Goal: Information Seeking & Learning: Check status

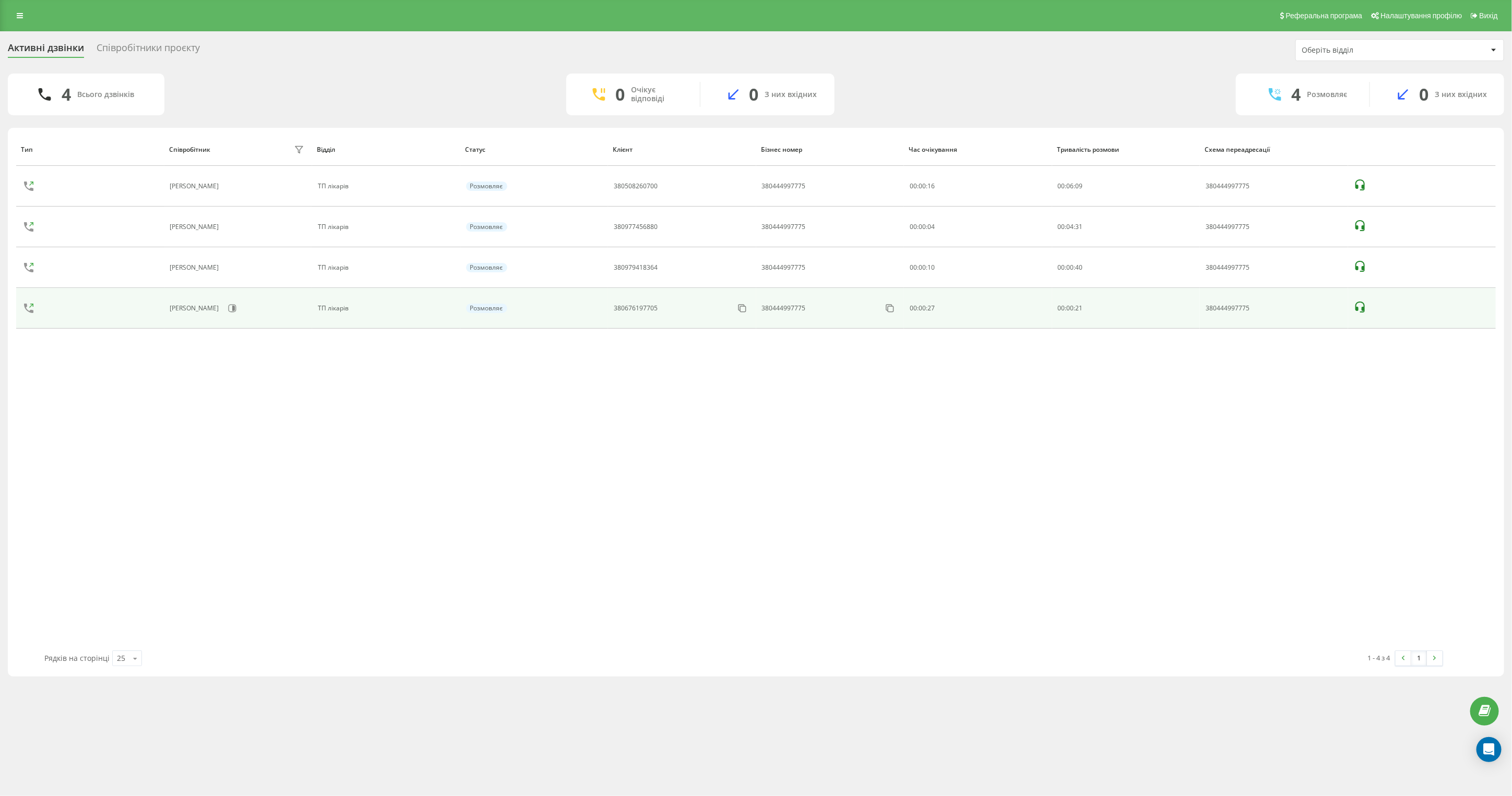
click at [1355, 303] on icon at bounding box center [1360, 307] width 12 height 12
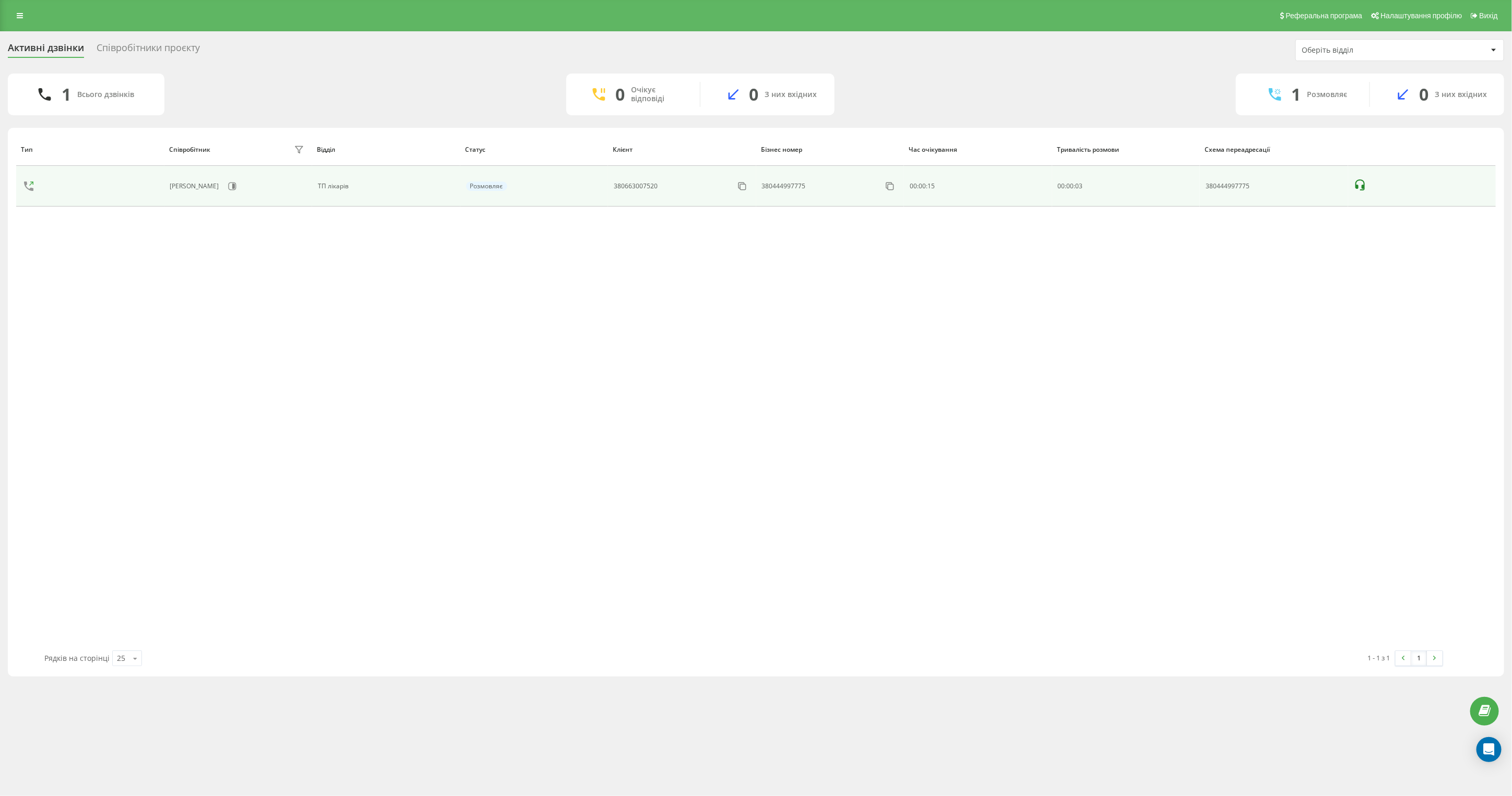
click at [1359, 188] on icon at bounding box center [1360, 185] width 12 height 12
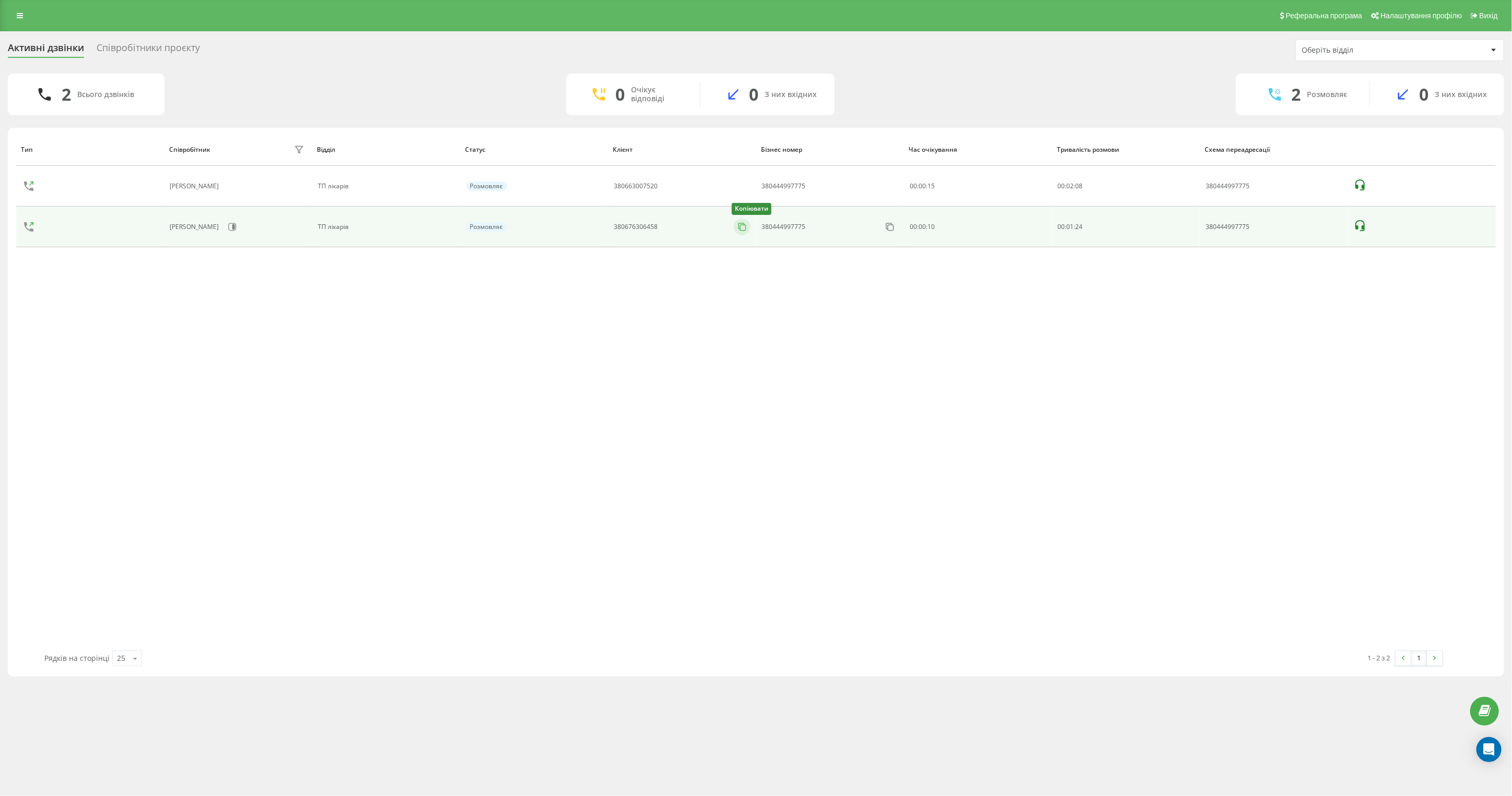
click at [737, 233] on button at bounding box center [742, 227] width 16 height 12
click at [1359, 231] on icon at bounding box center [1360, 225] width 12 height 12
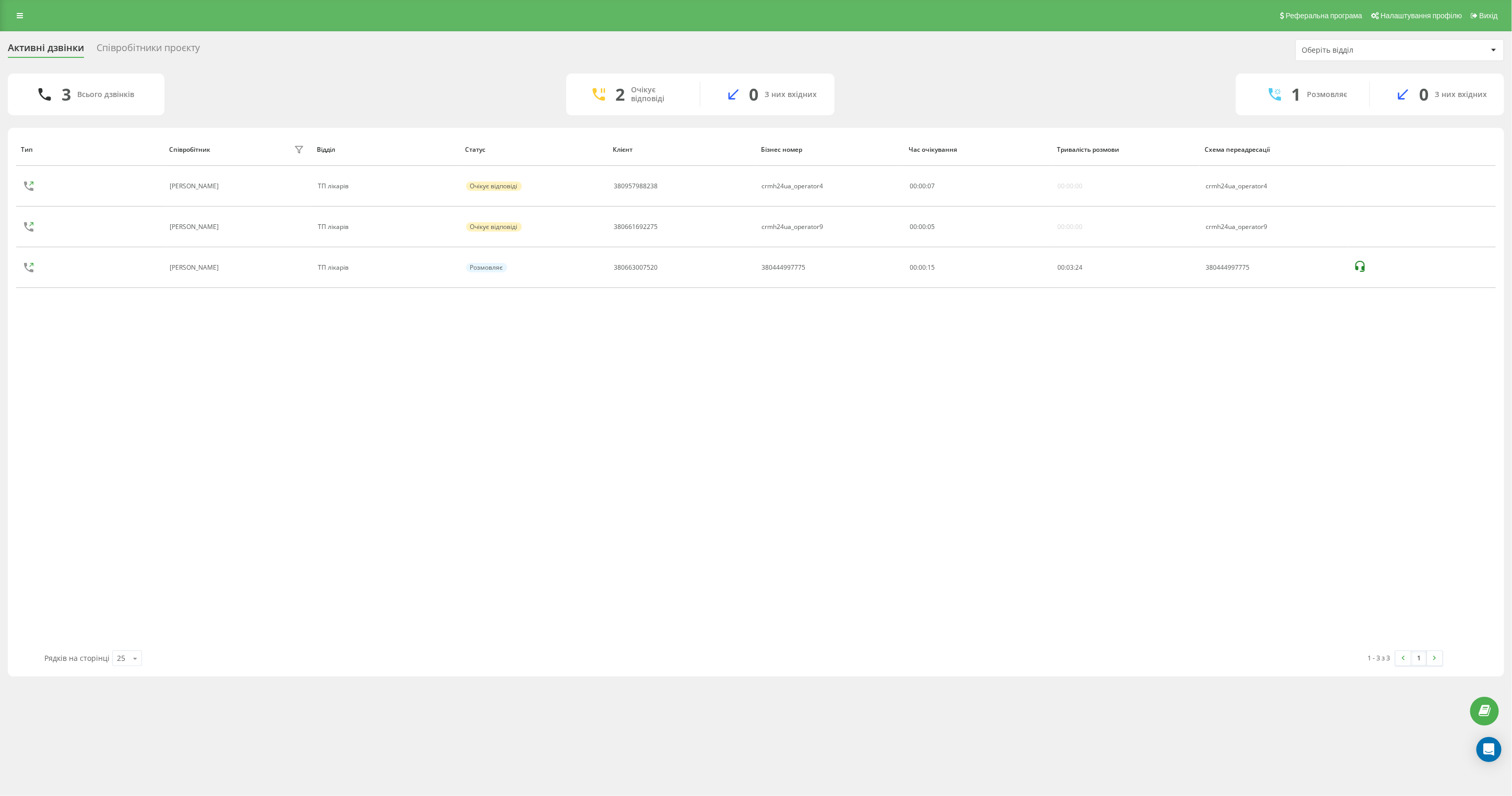
click at [1335, 439] on div "Тип Співробітник фільтру Відділ Статус Клієнт Бізнес номер Час очікування Трива…" at bounding box center [756, 392] width 1480 height 517
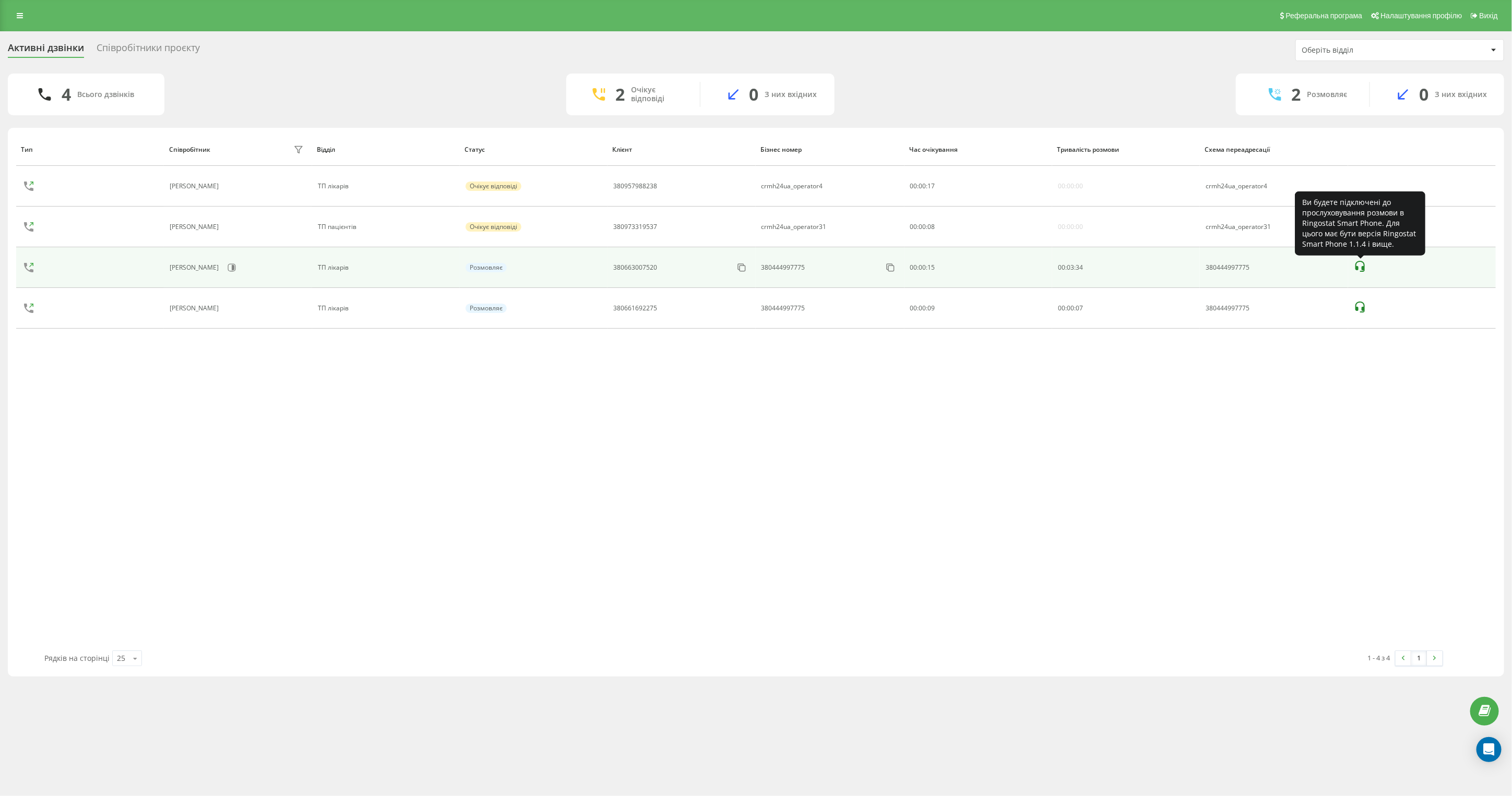
click at [1360, 266] on icon at bounding box center [1360, 266] width 12 height 12
click at [1359, 266] on icon at bounding box center [1360, 266] width 12 height 12
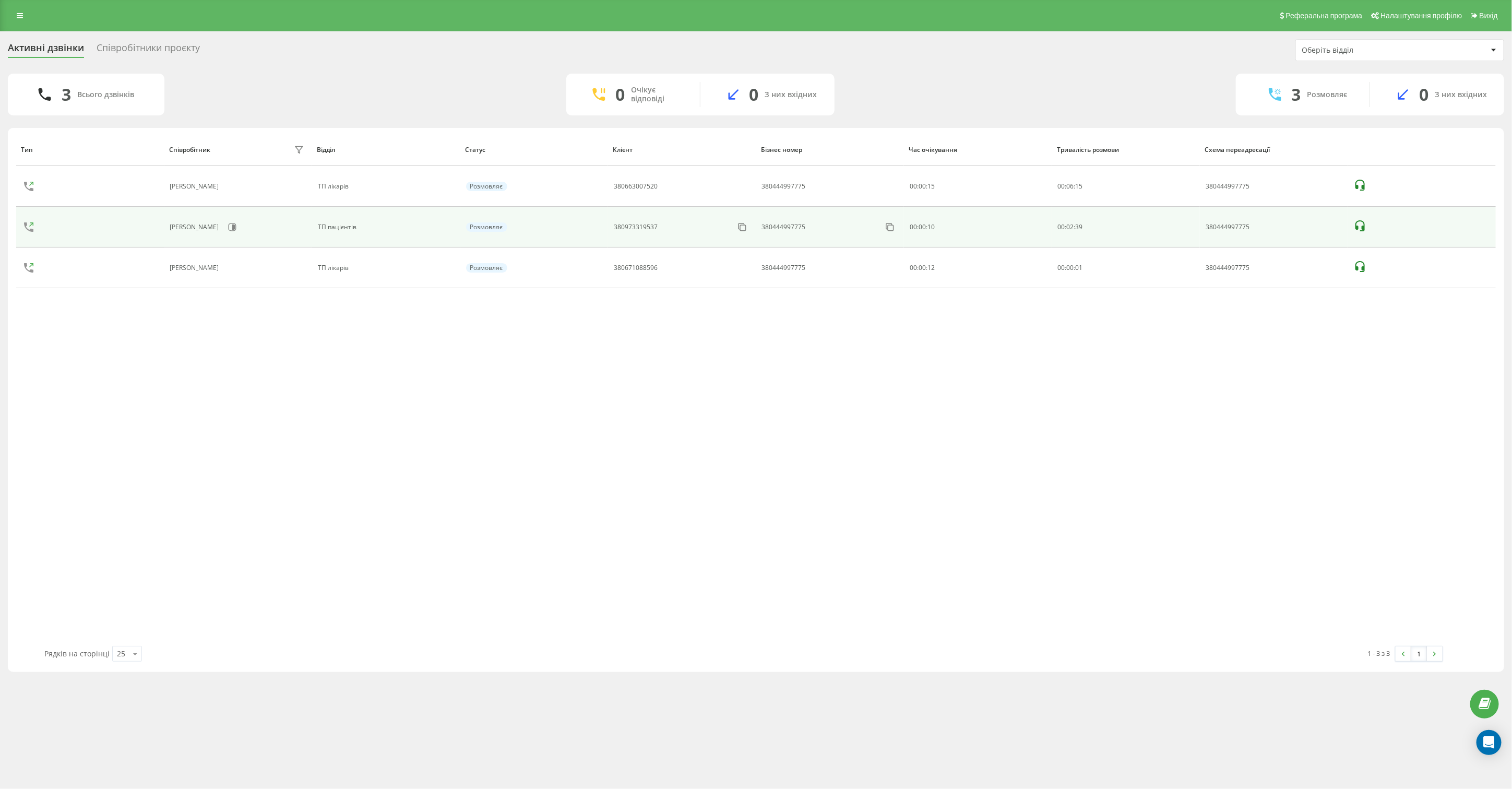
click at [1356, 224] on icon at bounding box center [1360, 225] width 9 height 11
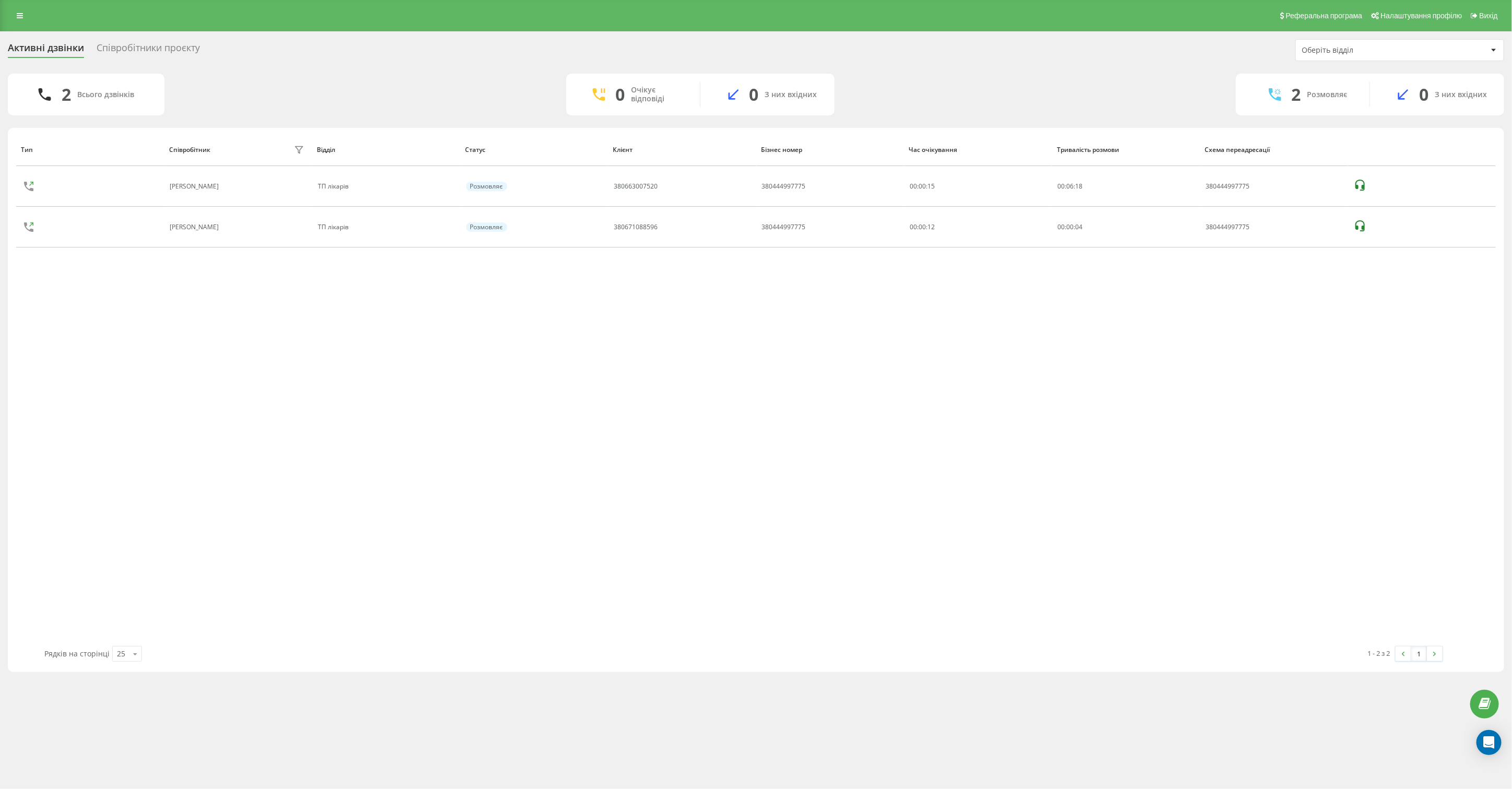
click at [539, 404] on div "Тип Співробітник фільтру Відділ Статус Клієнт Бізнес номер Час очікування Трива…" at bounding box center [756, 389] width 1480 height 512
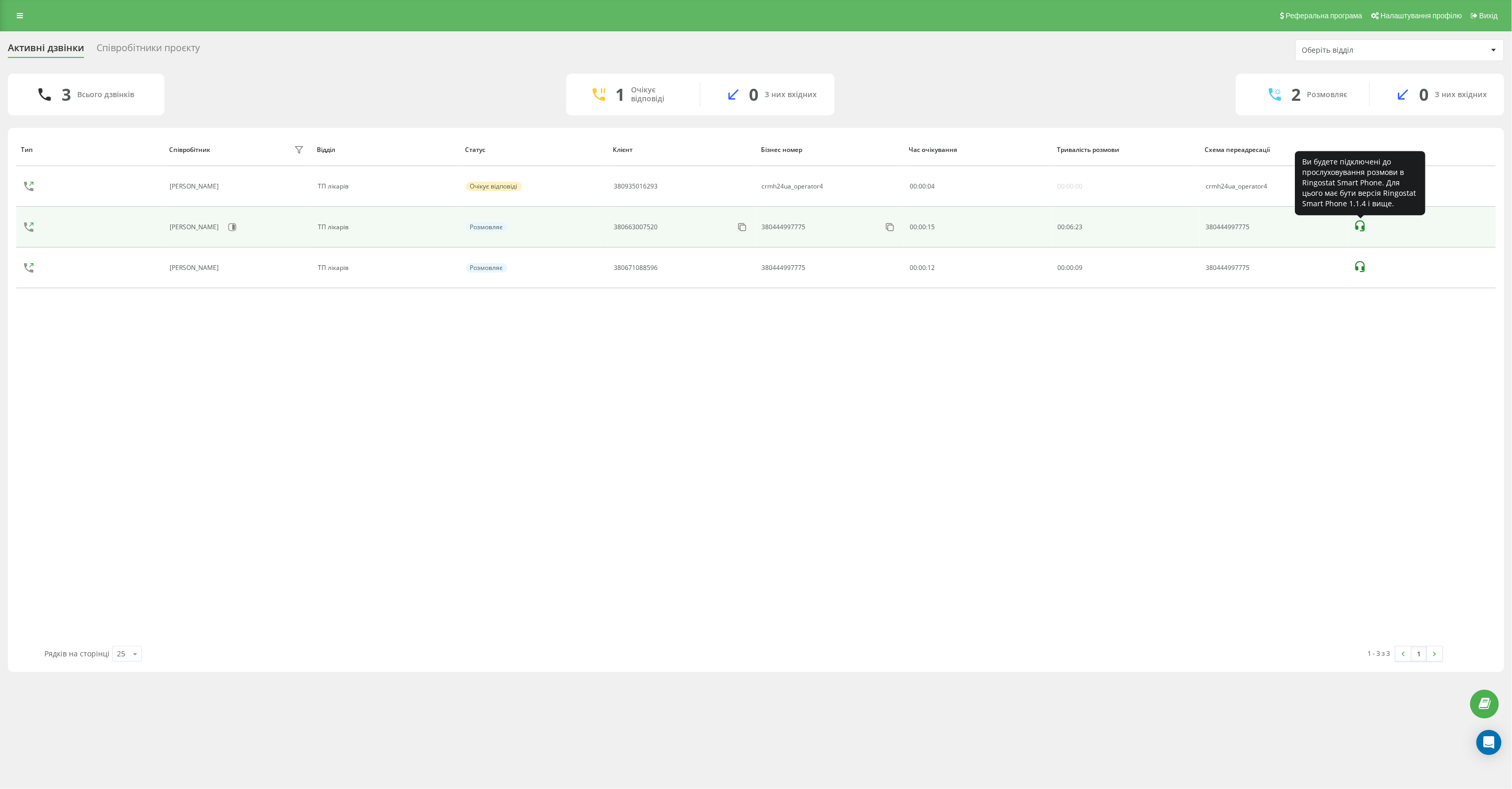
click at [1362, 222] on icon at bounding box center [1360, 225] width 12 height 12
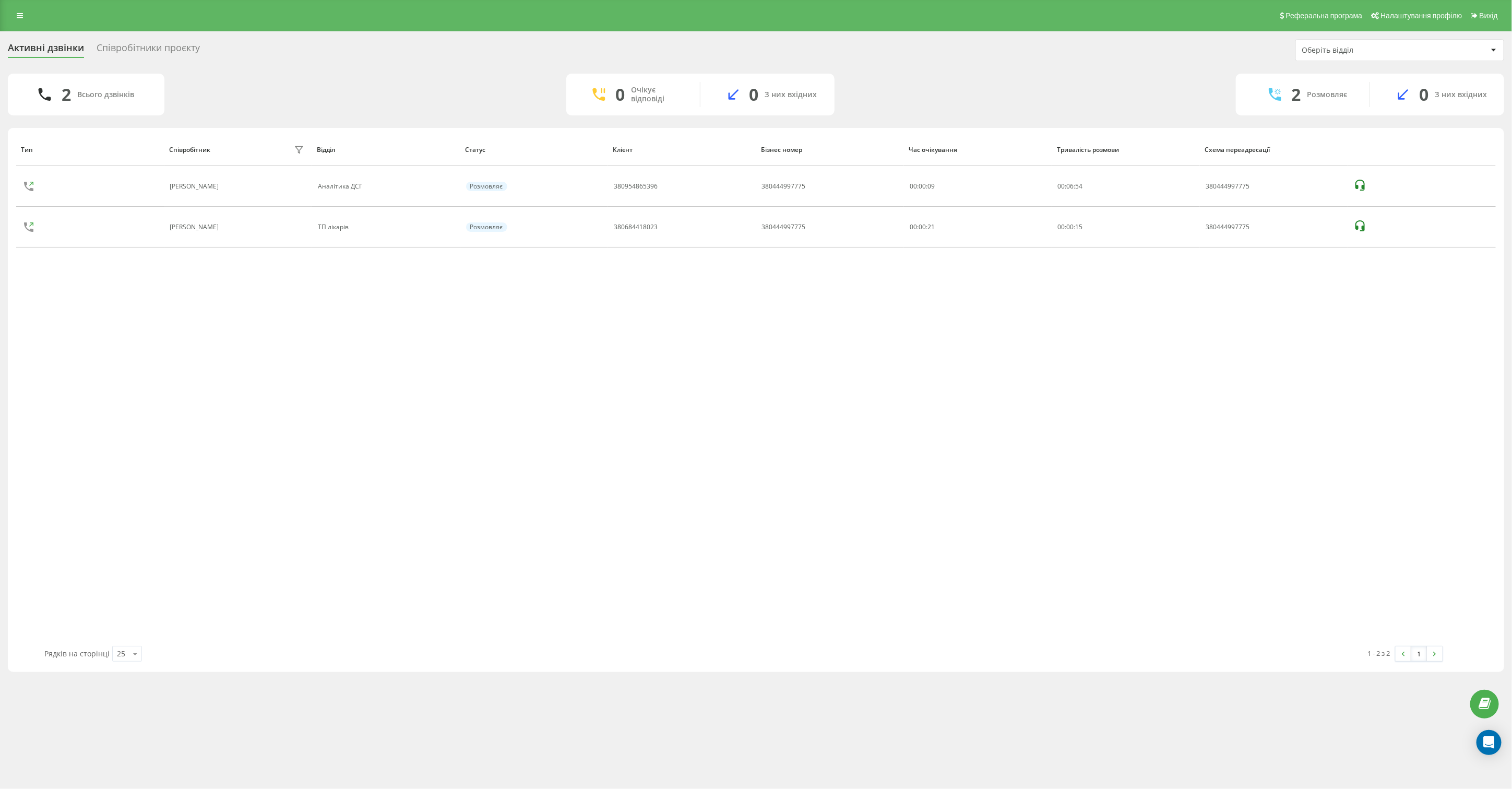
click at [603, 367] on div "Тип Співробітник фільтру Відділ Статус Клієнт Бізнес номер Час очікування Трива…" at bounding box center [756, 389] width 1480 height 512
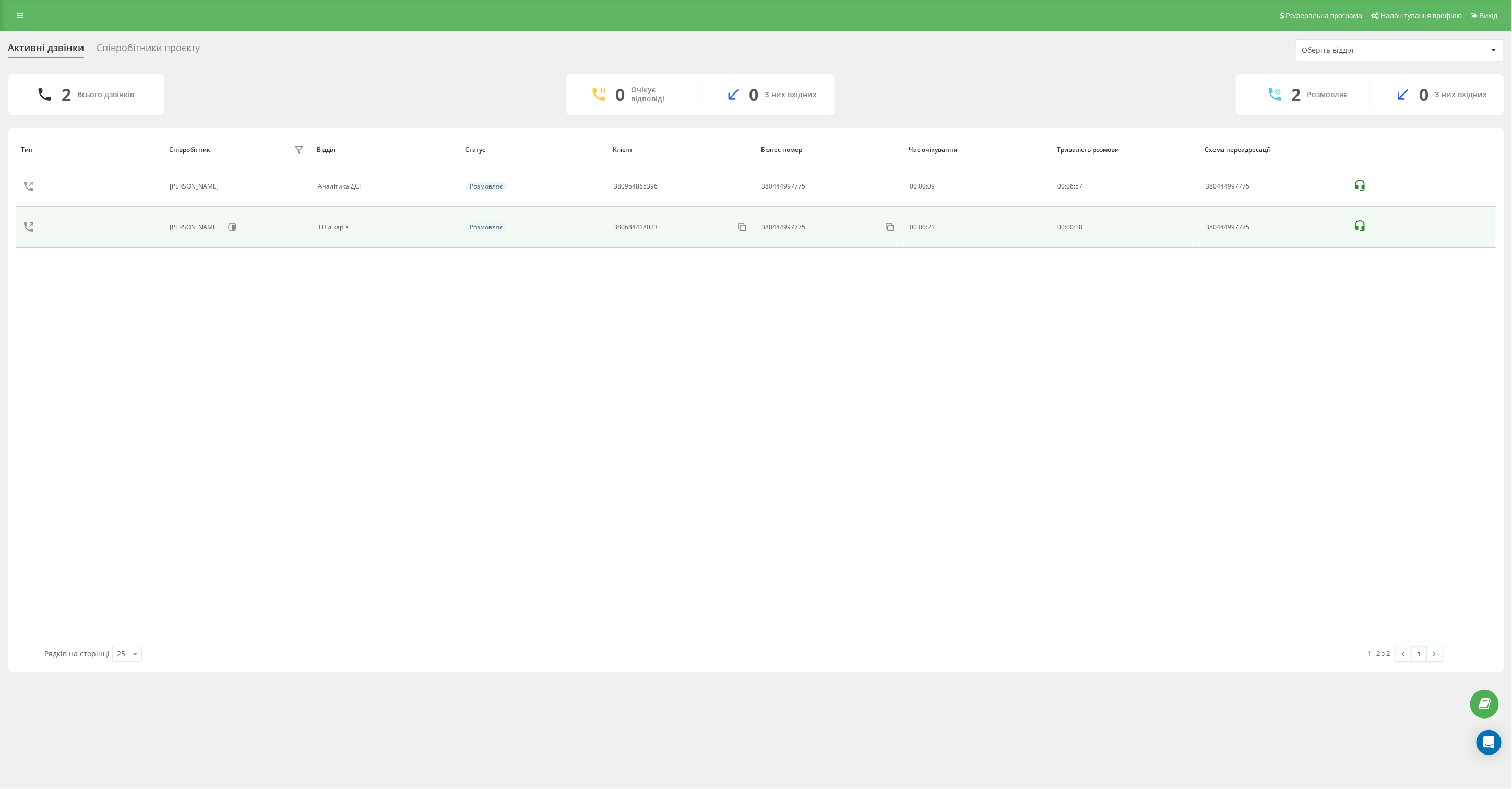
click at [1361, 230] on icon at bounding box center [1360, 225] width 12 height 12
click at [1355, 226] on icon at bounding box center [1360, 225] width 9 height 11
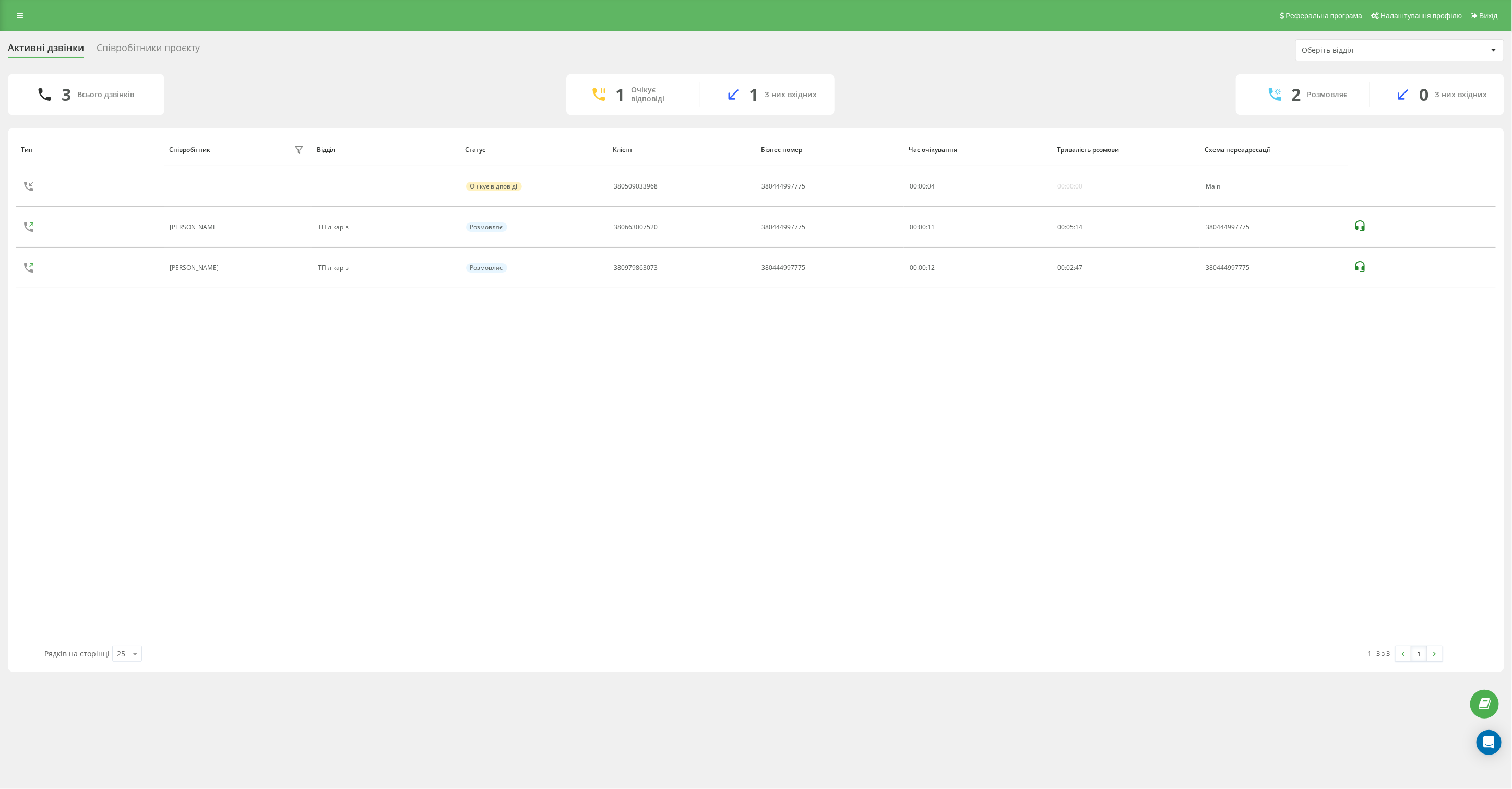
click at [489, 474] on div "Тип Співробітник фільтру Відділ Статус Клієнт Бізнес номер Час очікування Трива…" at bounding box center [756, 389] width 1480 height 512
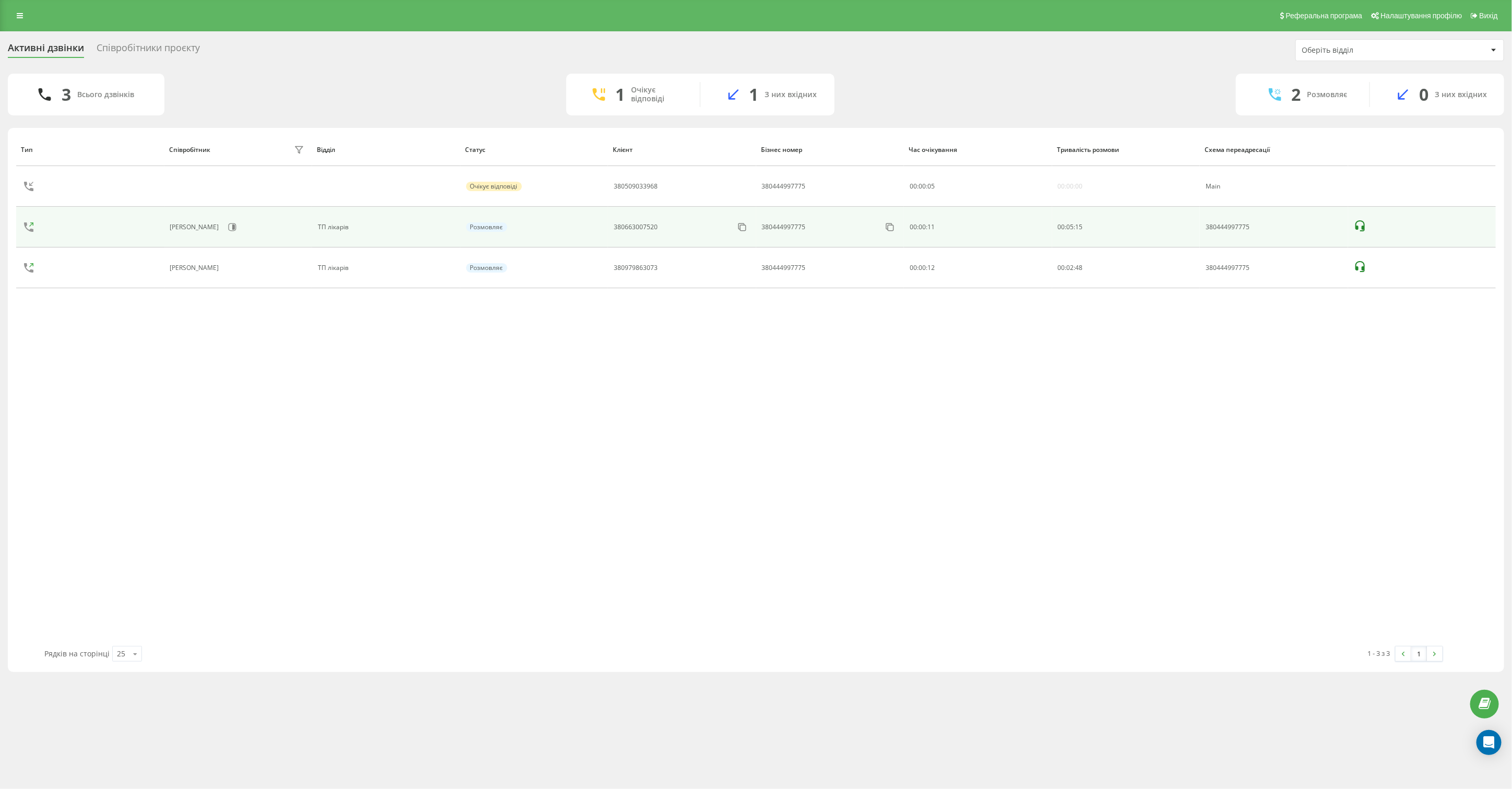
click at [1364, 228] on icon at bounding box center [1360, 225] width 9 height 11
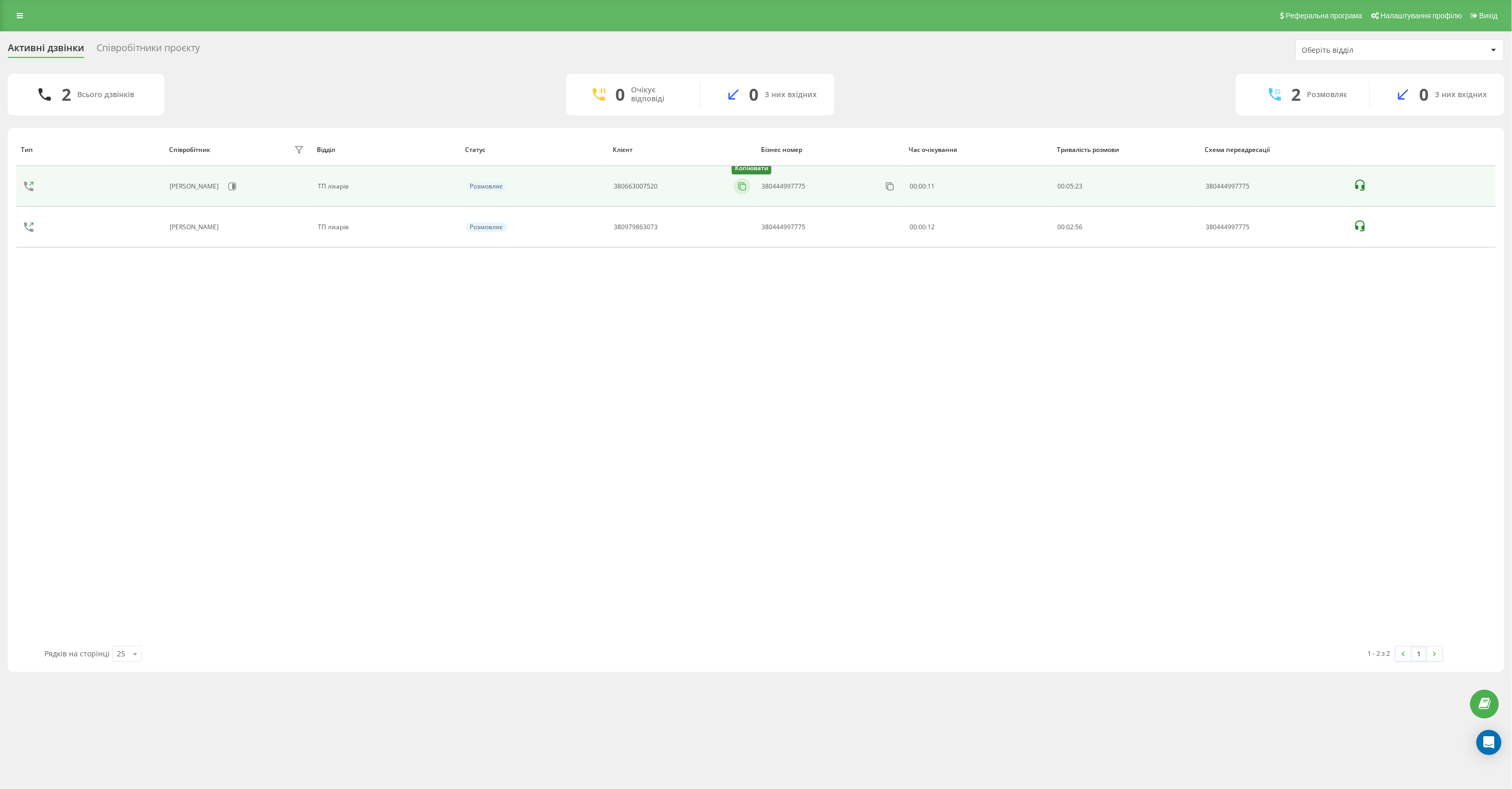
click at [740, 191] on icon at bounding box center [743, 187] width 11 height 11
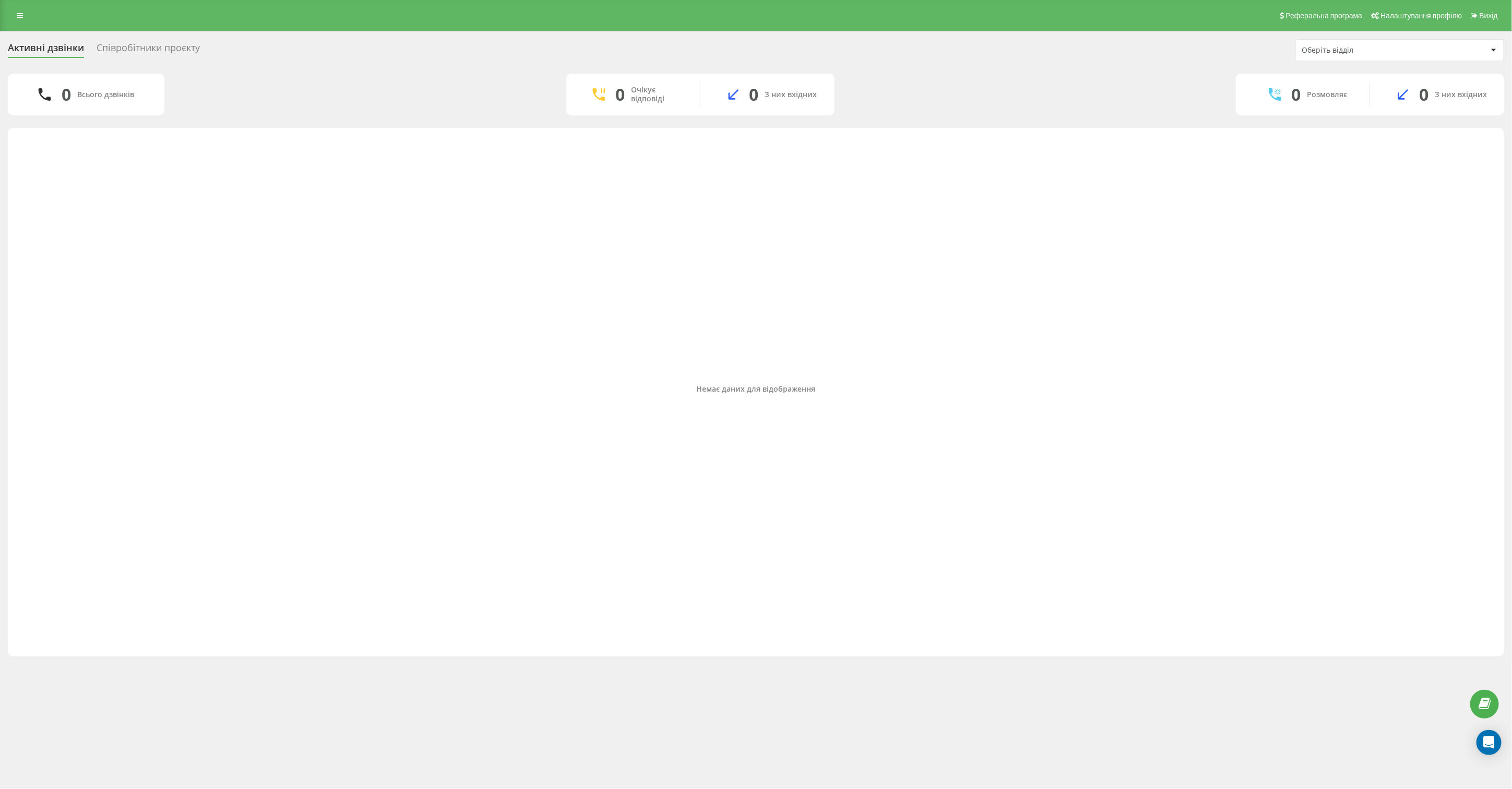
click at [170, 42] on div "Співробітники проєкту" at bounding box center [148, 50] width 103 height 16
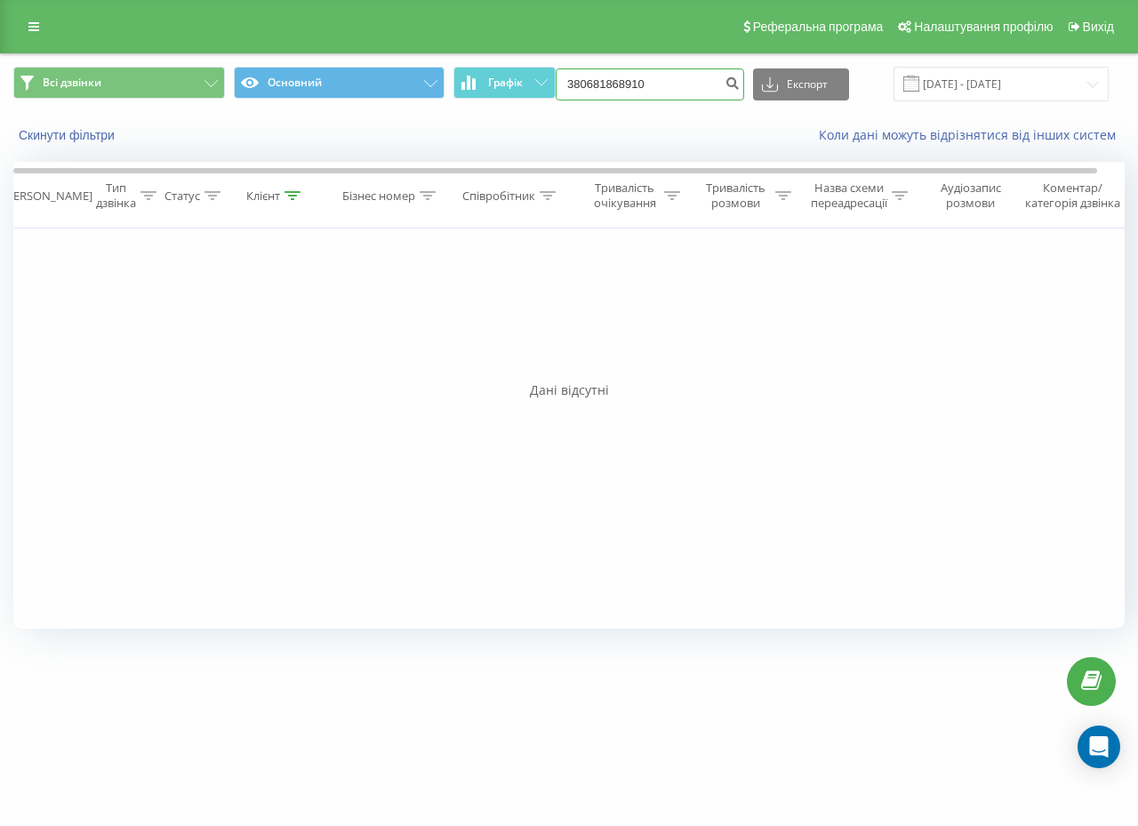
click at [638, 84] on input "380681868910" at bounding box center [650, 84] width 189 height 32
paste input "6300752"
type input "380663007520"
click at [740, 76] on icon "submit" at bounding box center [732, 81] width 15 height 11
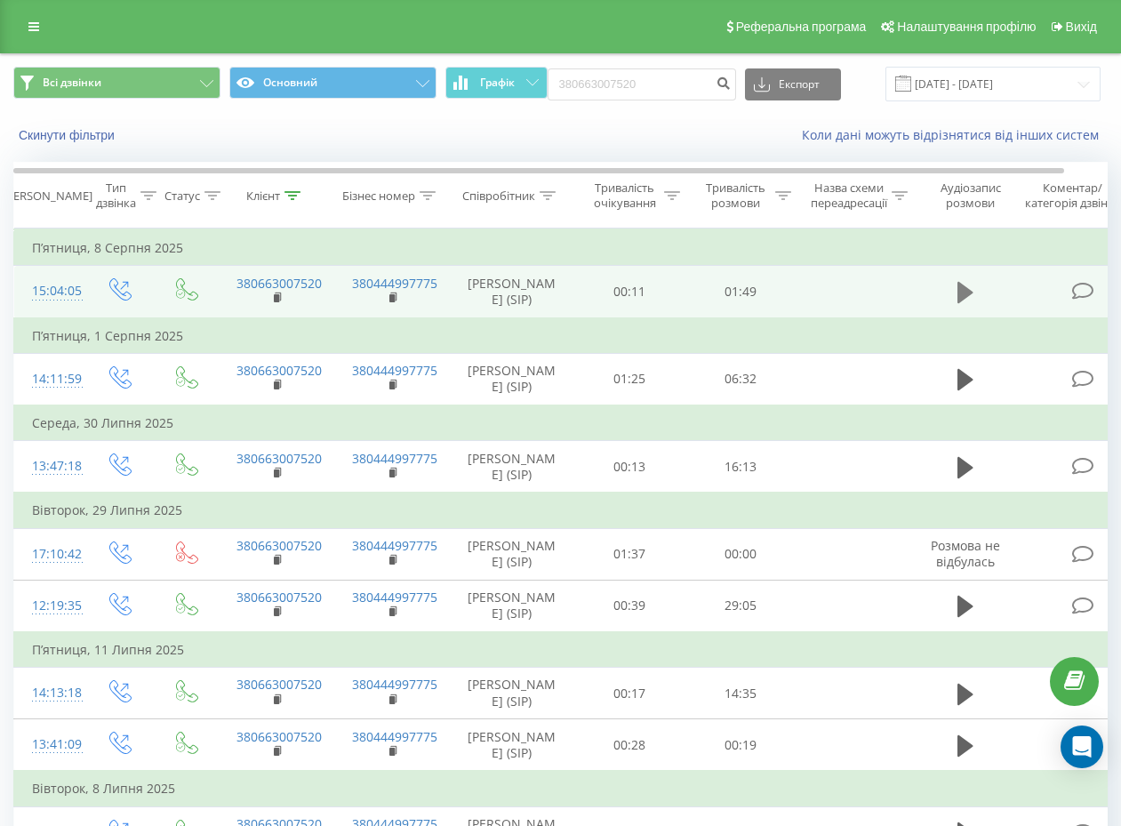
click at [971, 305] on icon at bounding box center [966, 292] width 16 height 25
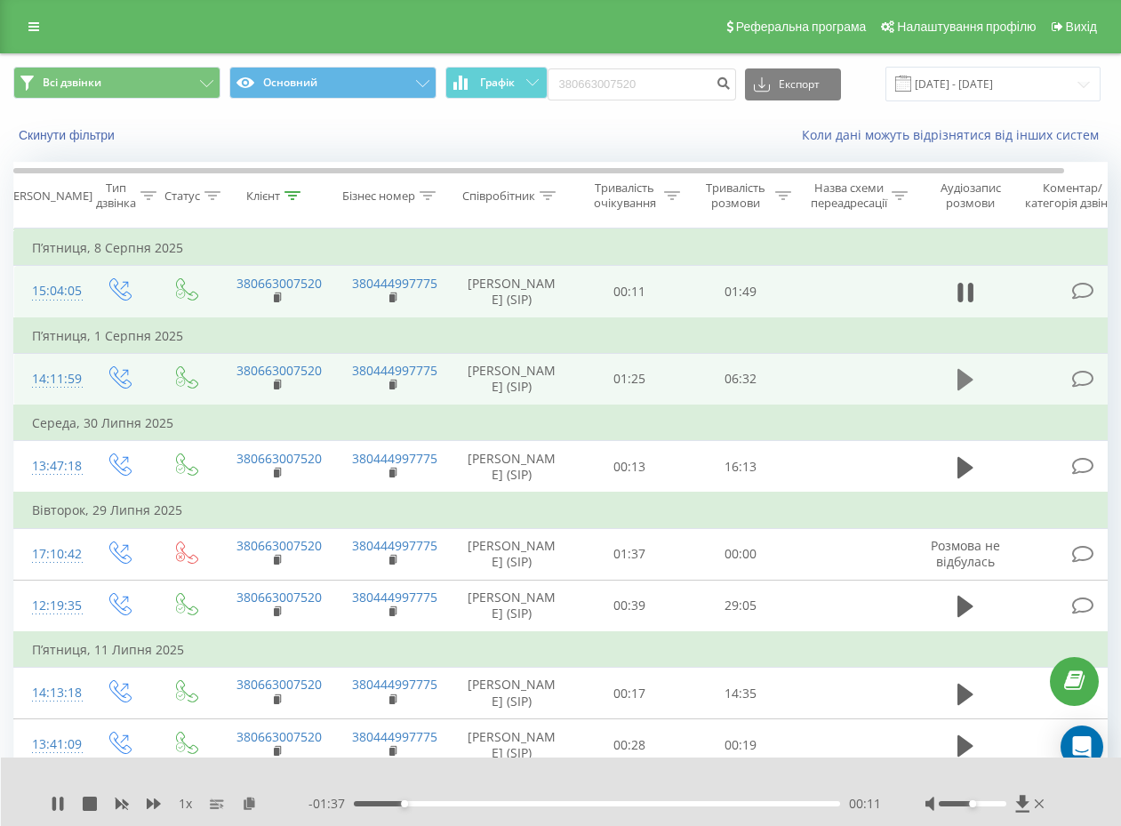
click at [965, 390] on icon at bounding box center [966, 379] width 16 height 21
click at [411, 802] on div "00:27" at bounding box center [597, 803] width 486 height 5
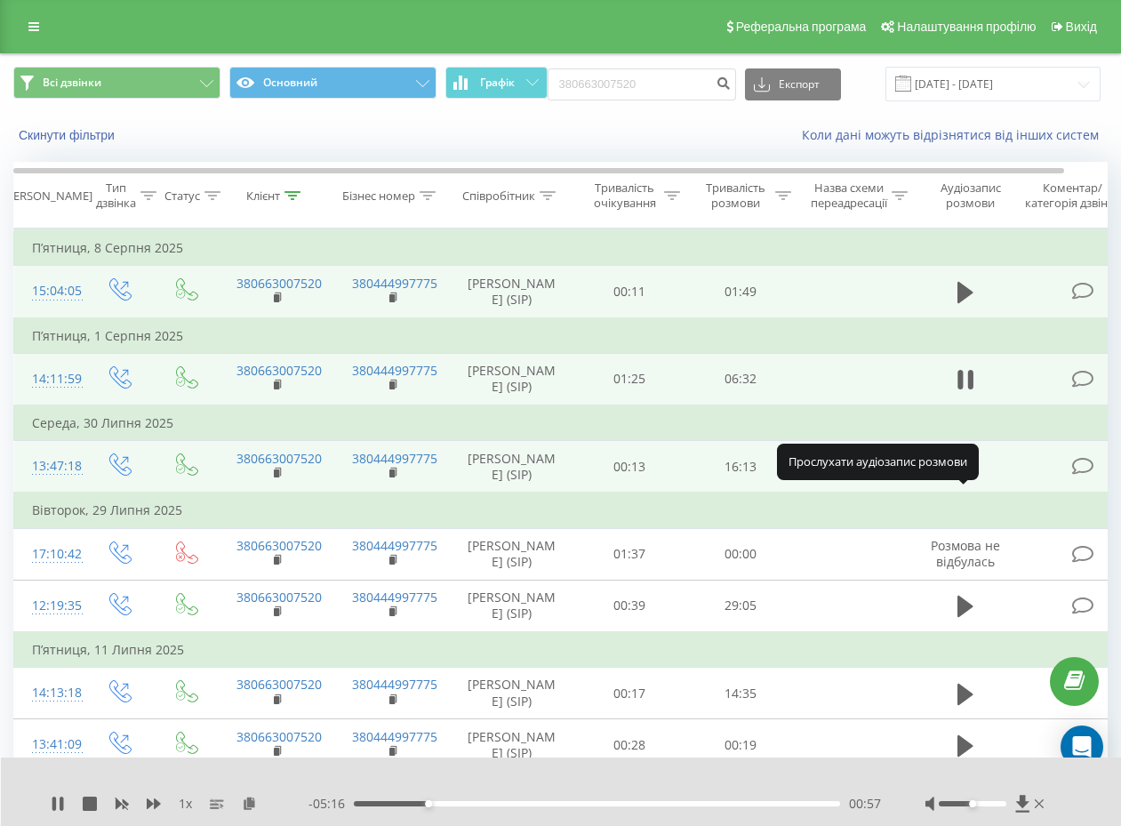
click at [962, 477] on icon at bounding box center [966, 466] width 16 height 21
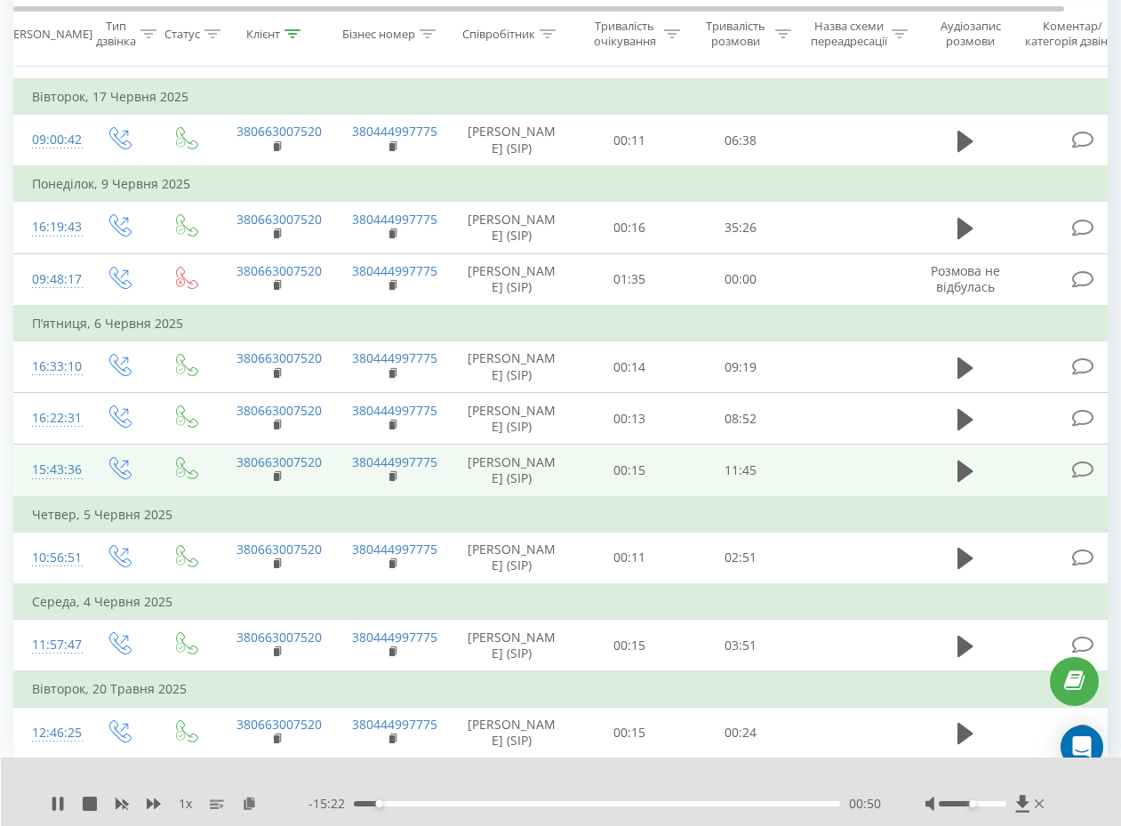
scroll to position [1628, 0]
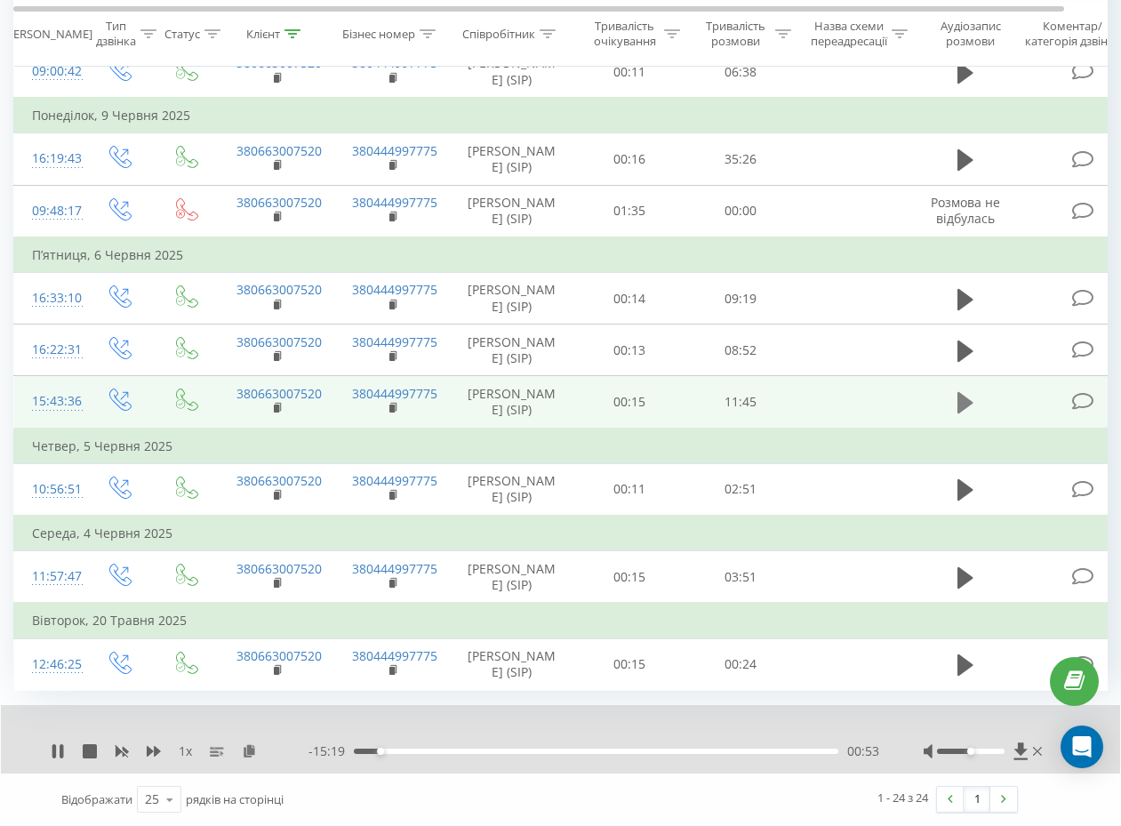
click at [954, 400] on button at bounding box center [965, 402] width 27 height 27
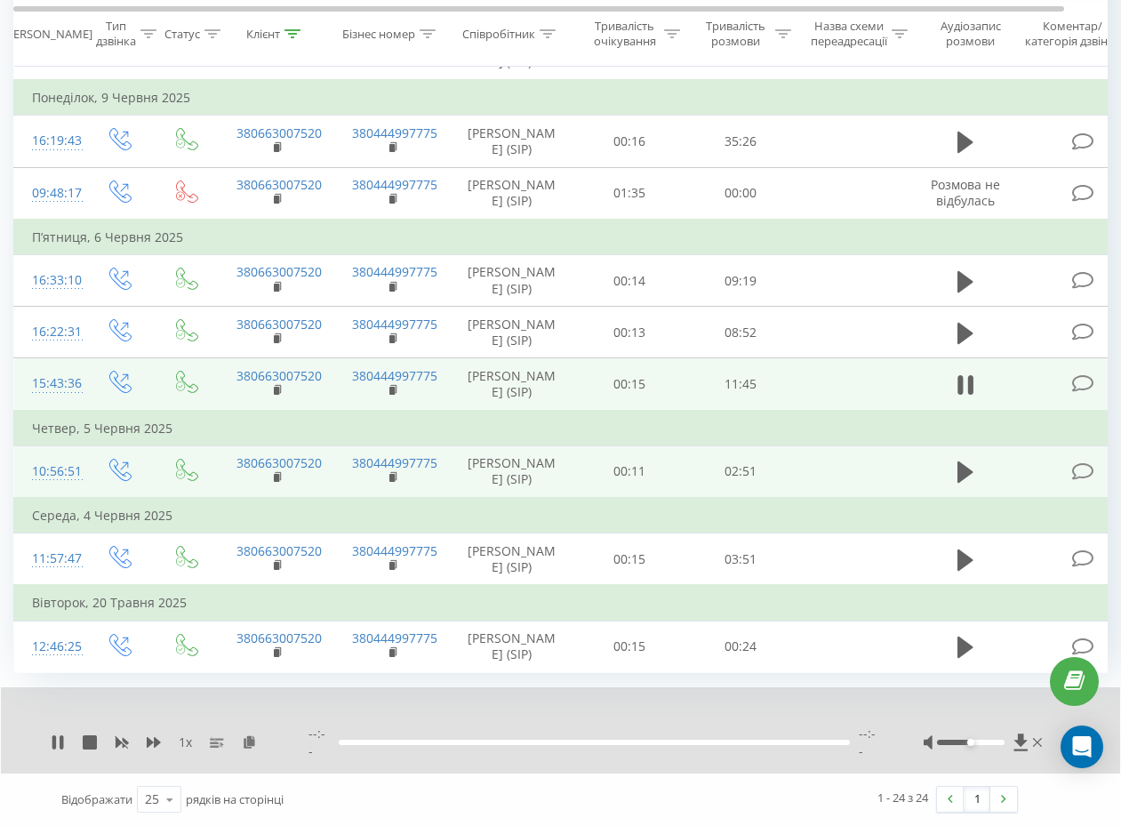
scroll to position [1697, 0]
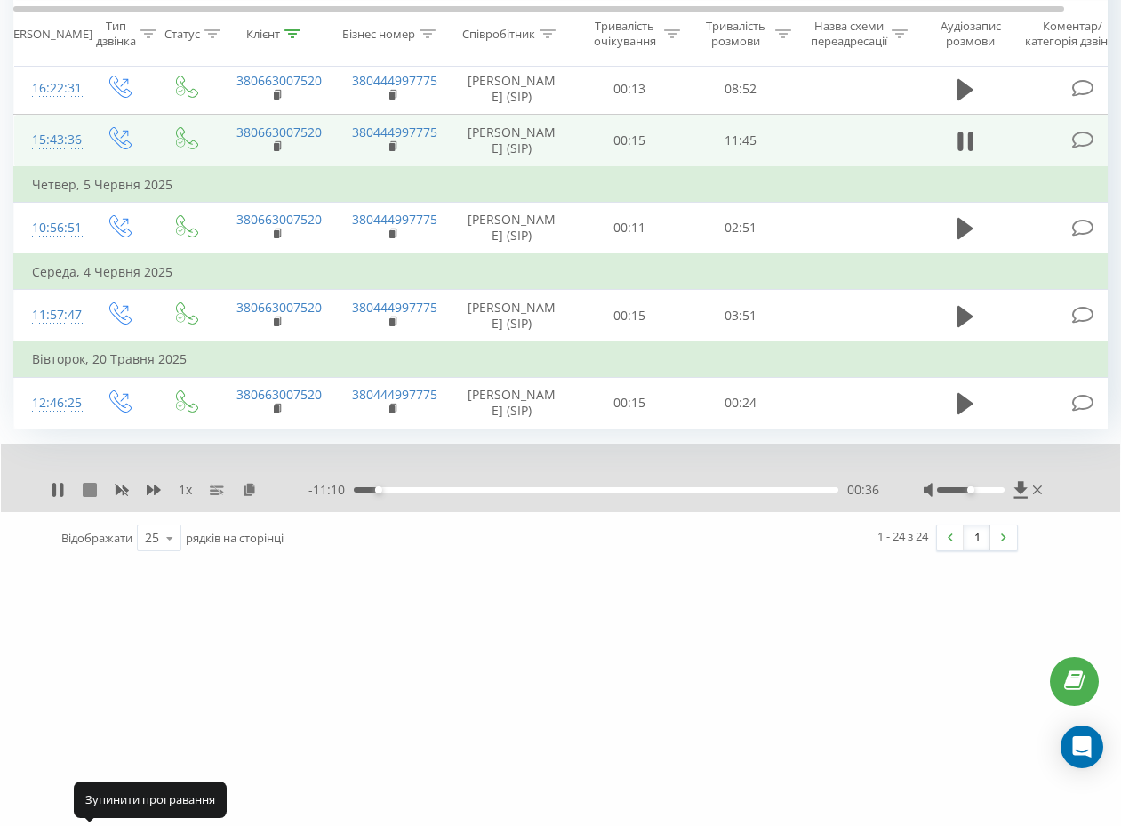
click at [92, 497] on icon at bounding box center [90, 490] width 14 height 14
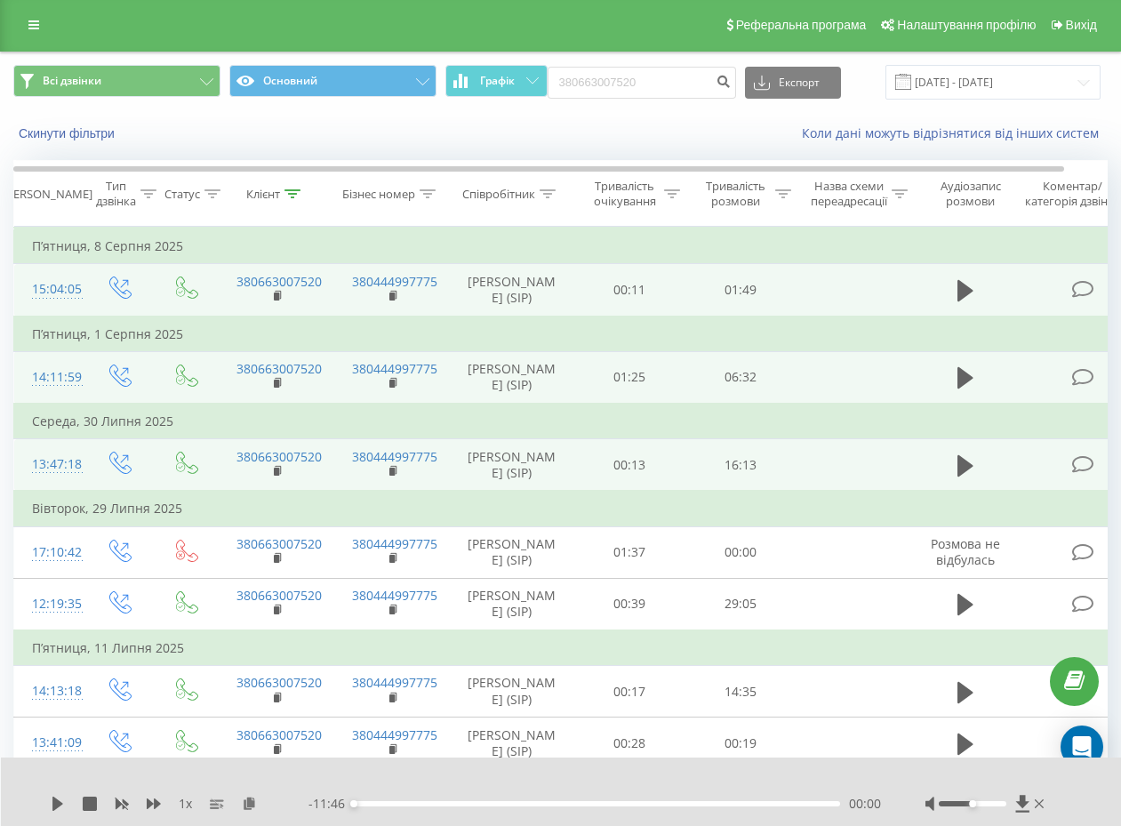
scroll to position [0, 0]
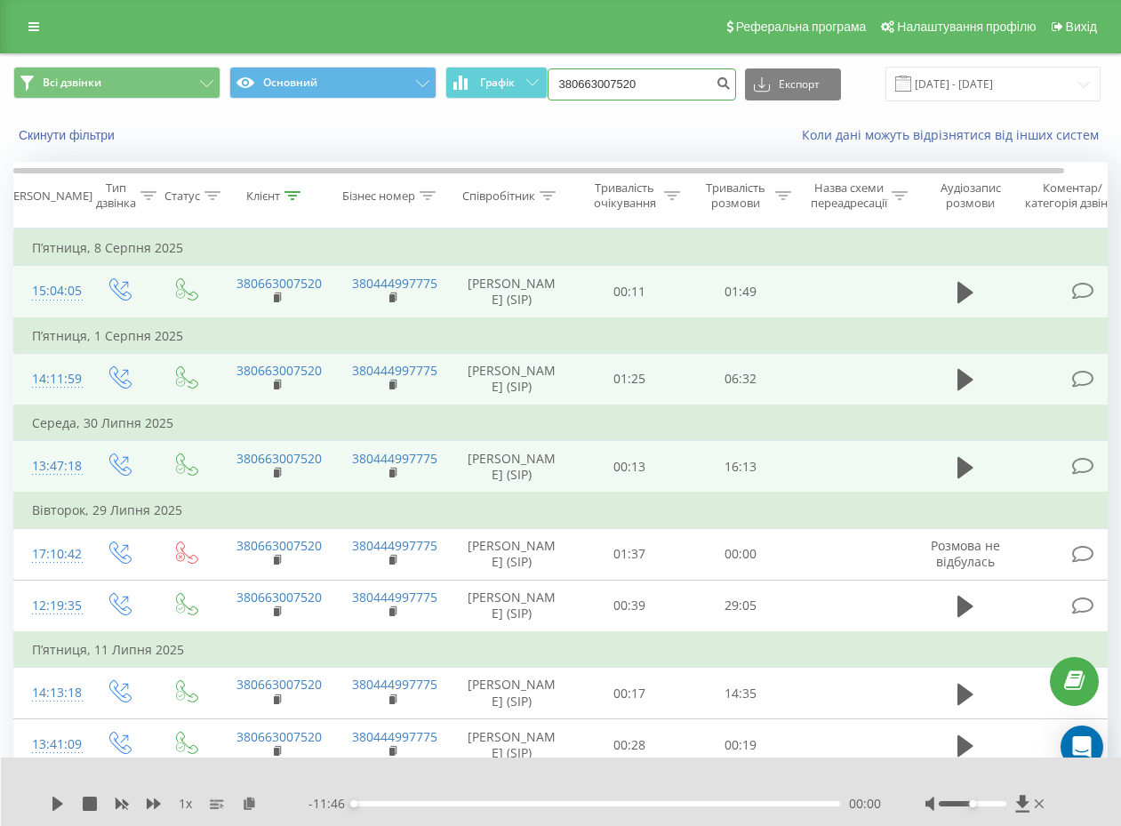
click at [591, 84] on input "380663007520" at bounding box center [642, 84] width 189 height 32
paste input "0684418023"
type input "0684418023"
click at [718, 85] on icon "submit" at bounding box center [724, 81] width 15 height 11
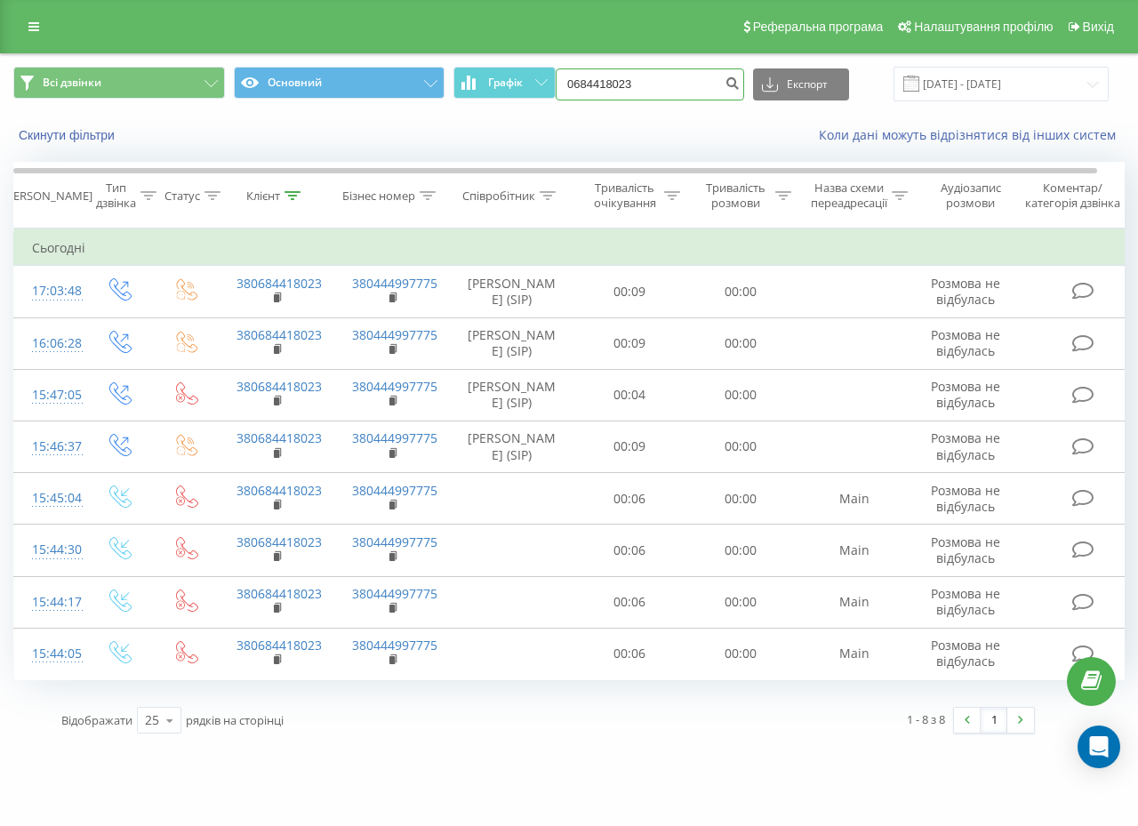
click at [664, 76] on input "0684418023" at bounding box center [650, 84] width 189 height 32
paste input "380931068716"
type input "380931068716"
click at [734, 82] on icon "submit" at bounding box center [732, 81] width 15 height 11
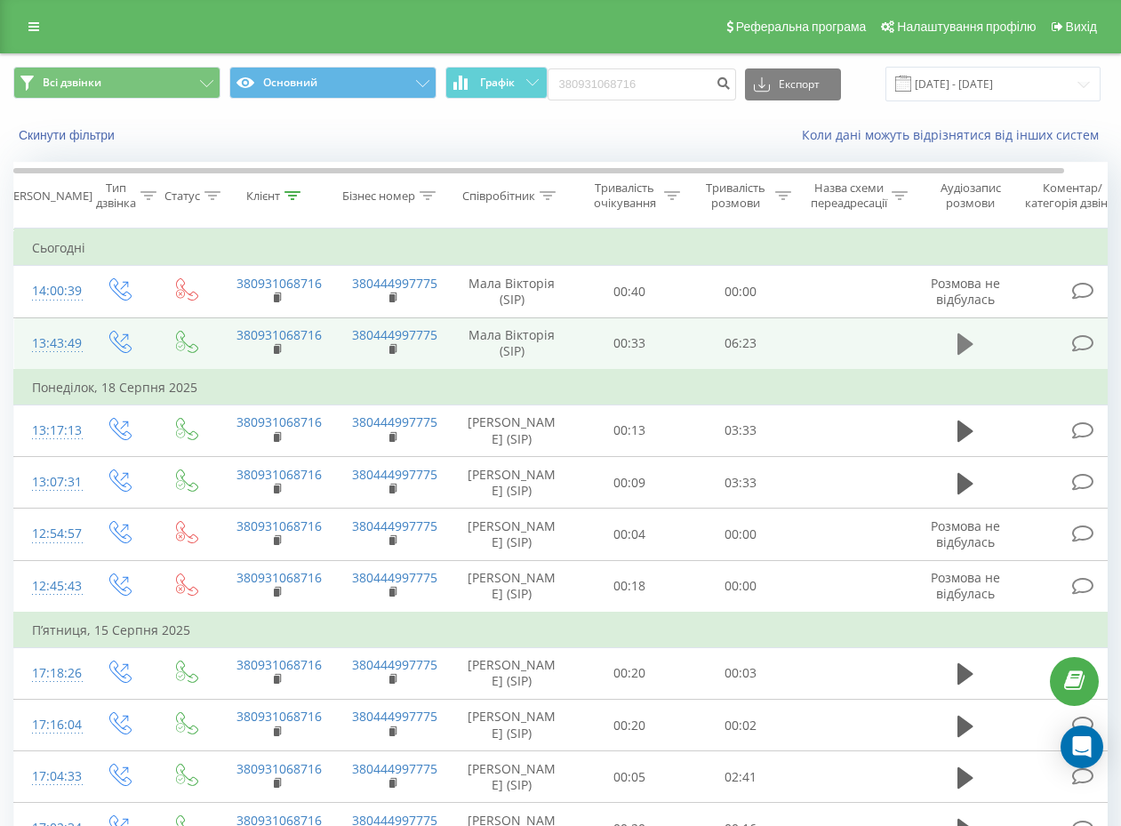
click at [959, 348] on icon at bounding box center [966, 343] width 16 height 21
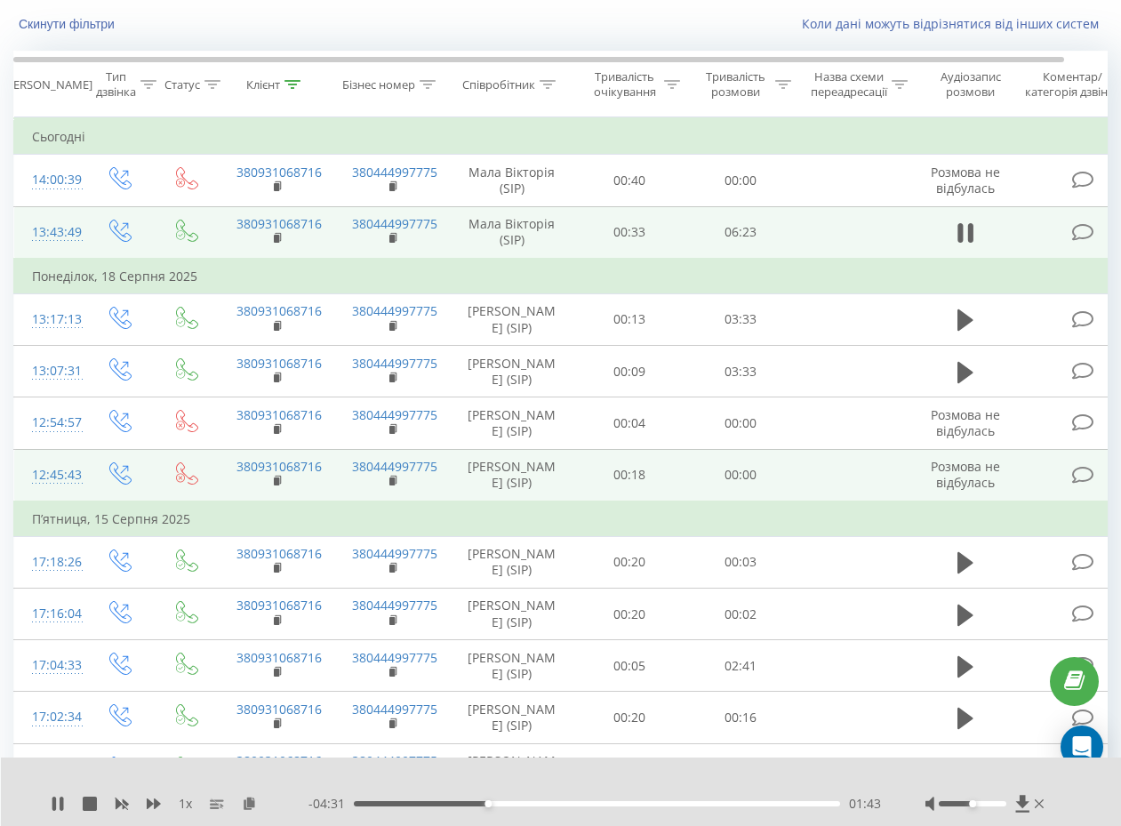
scroll to position [222, 0]
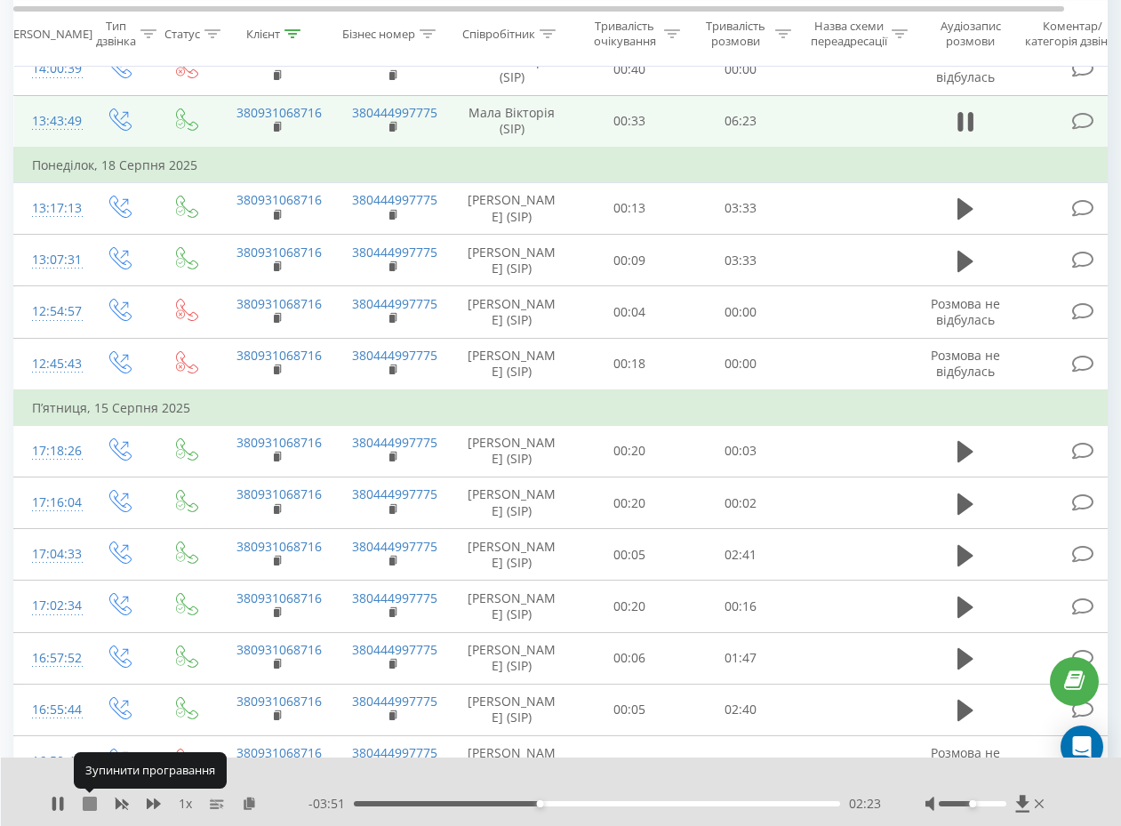
click at [91, 799] on icon at bounding box center [90, 804] width 14 height 14
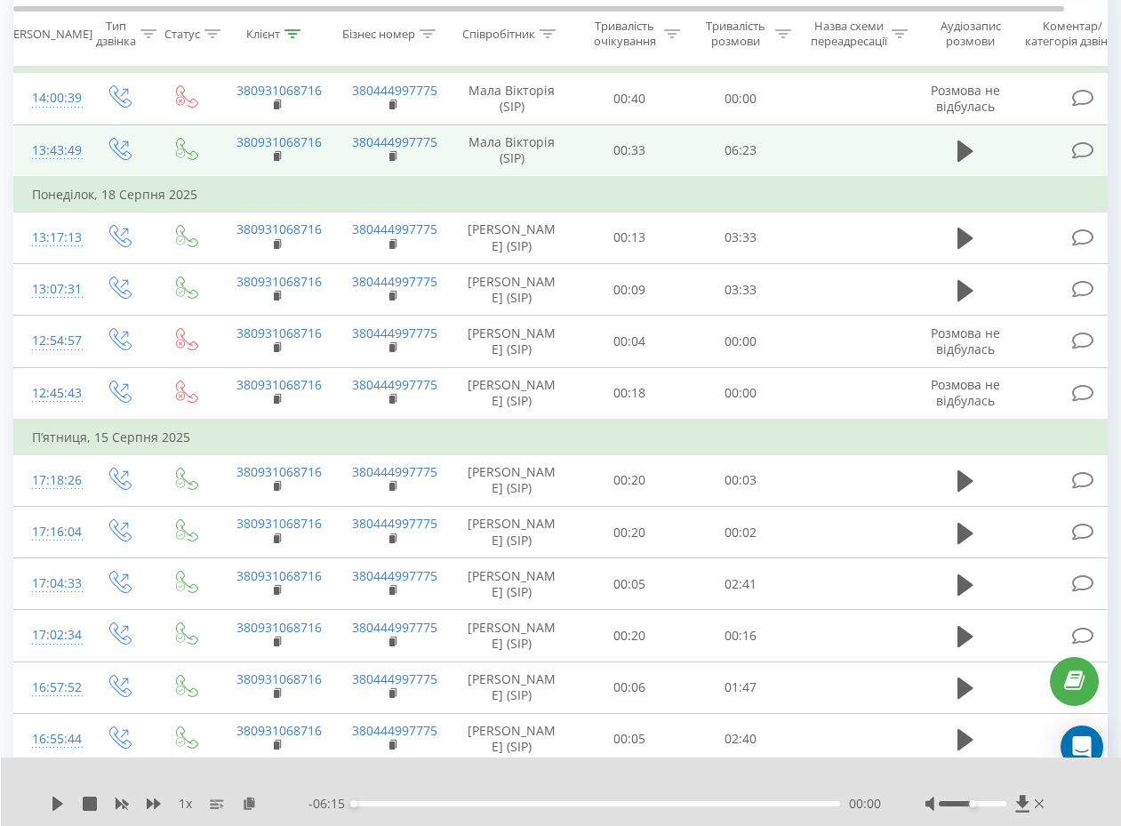
scroll to position [0, 0]
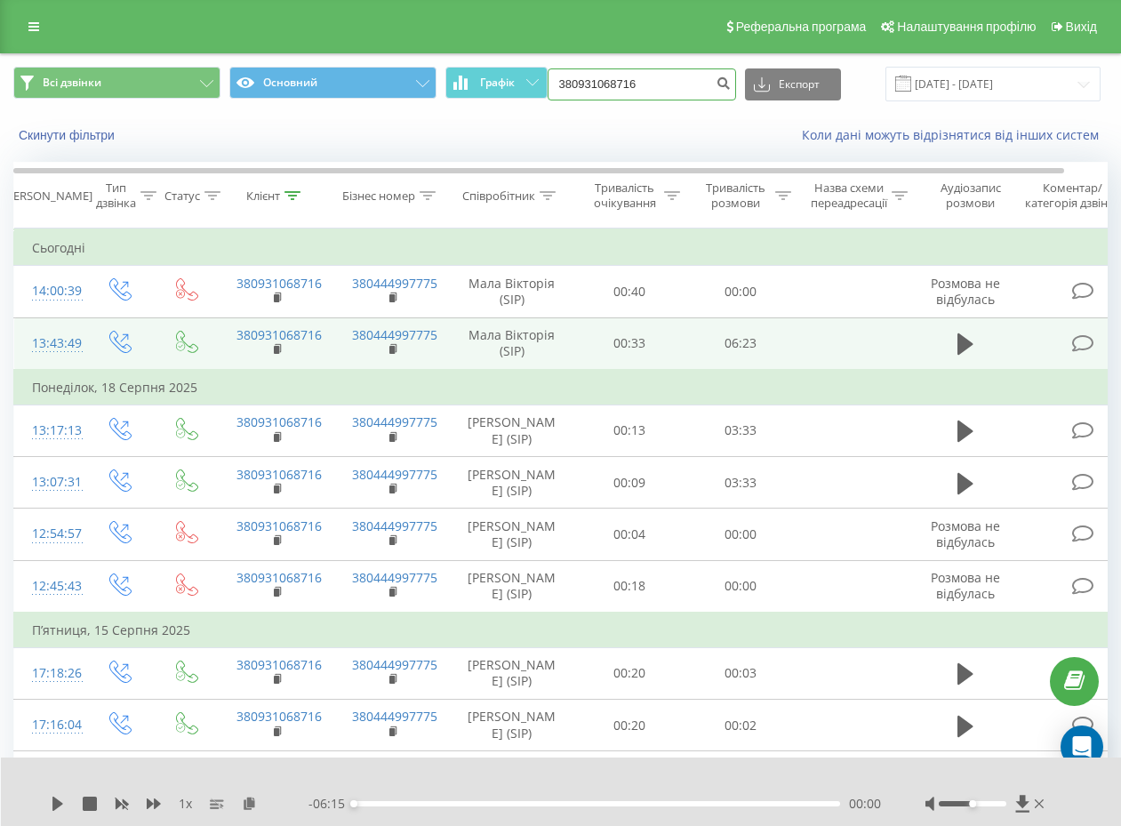
click at [665, 77] on input "380931068716" at bounding box center [642, 84] width 189 height 32
paste input "0987959623"
type input "0987959623"
click at [720, 85] on icon "submit" at bounding box center [724, 81] width 15 height 11
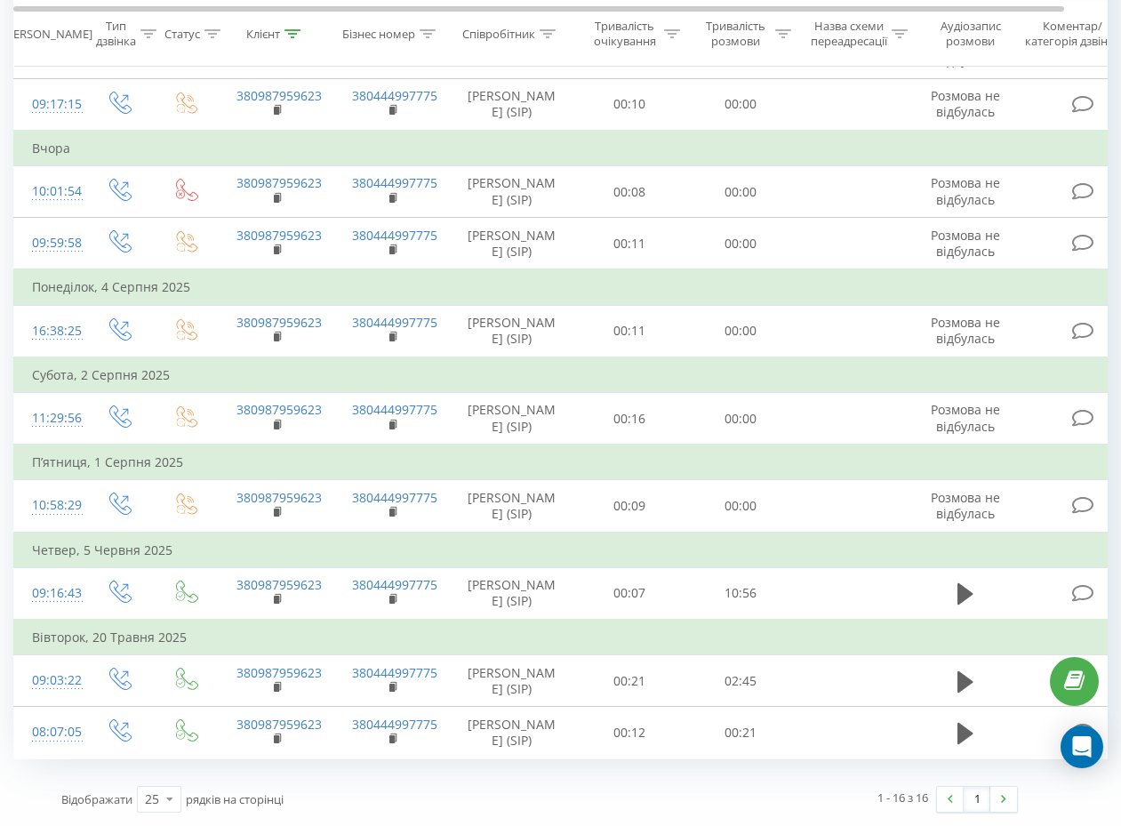
scroll to position [686, 0]
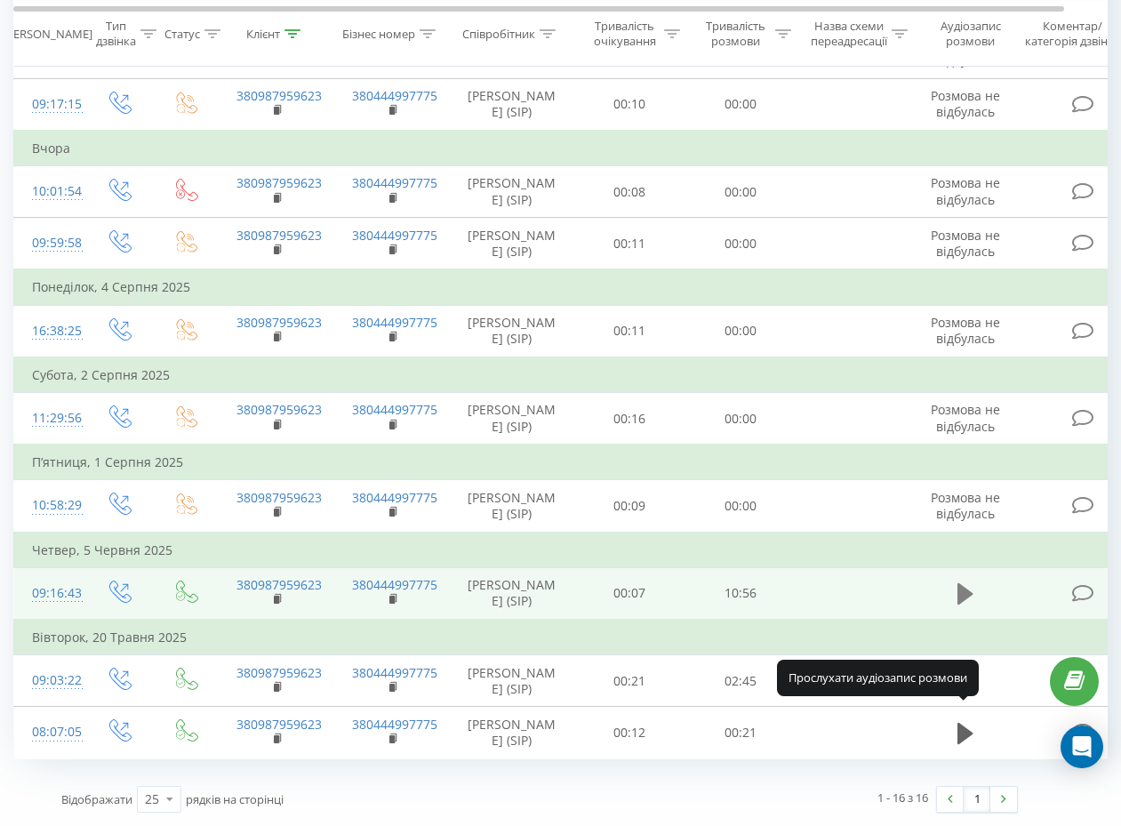
click at [966, 583] on icon at bounding box center [966, 593] width 16 height 21
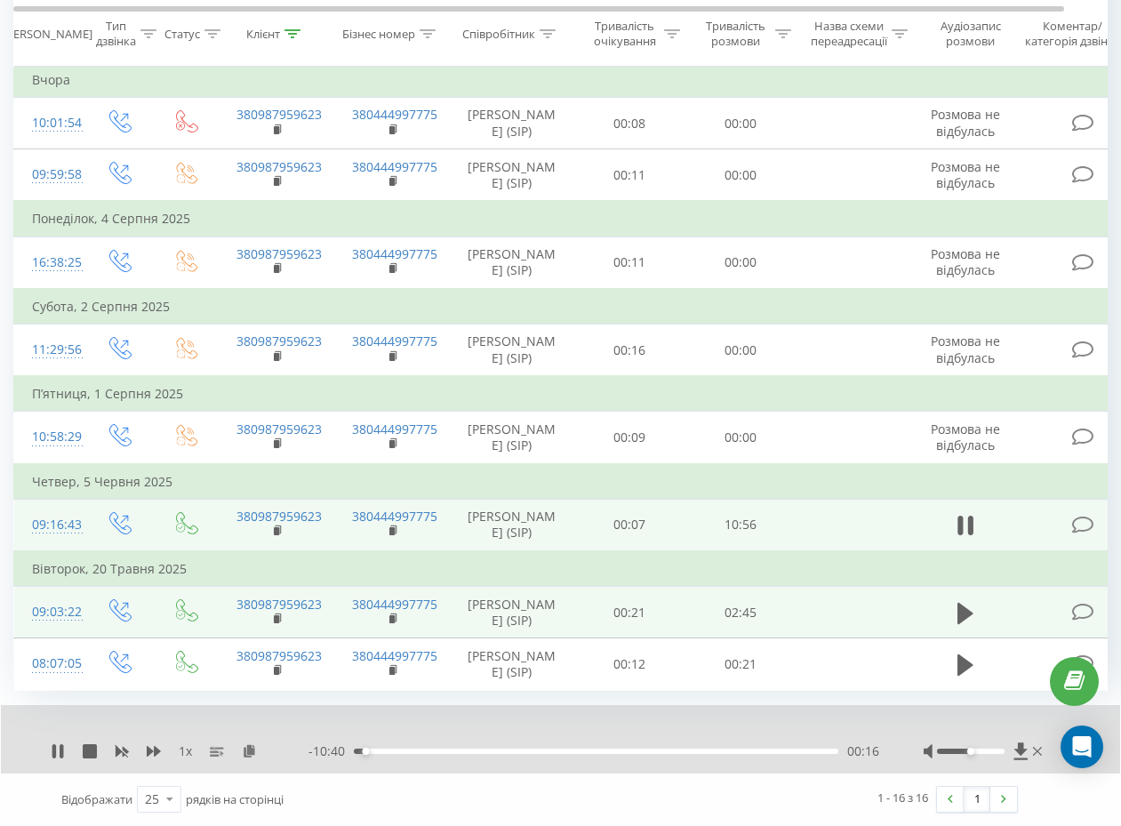
scroll to position [754, 0]
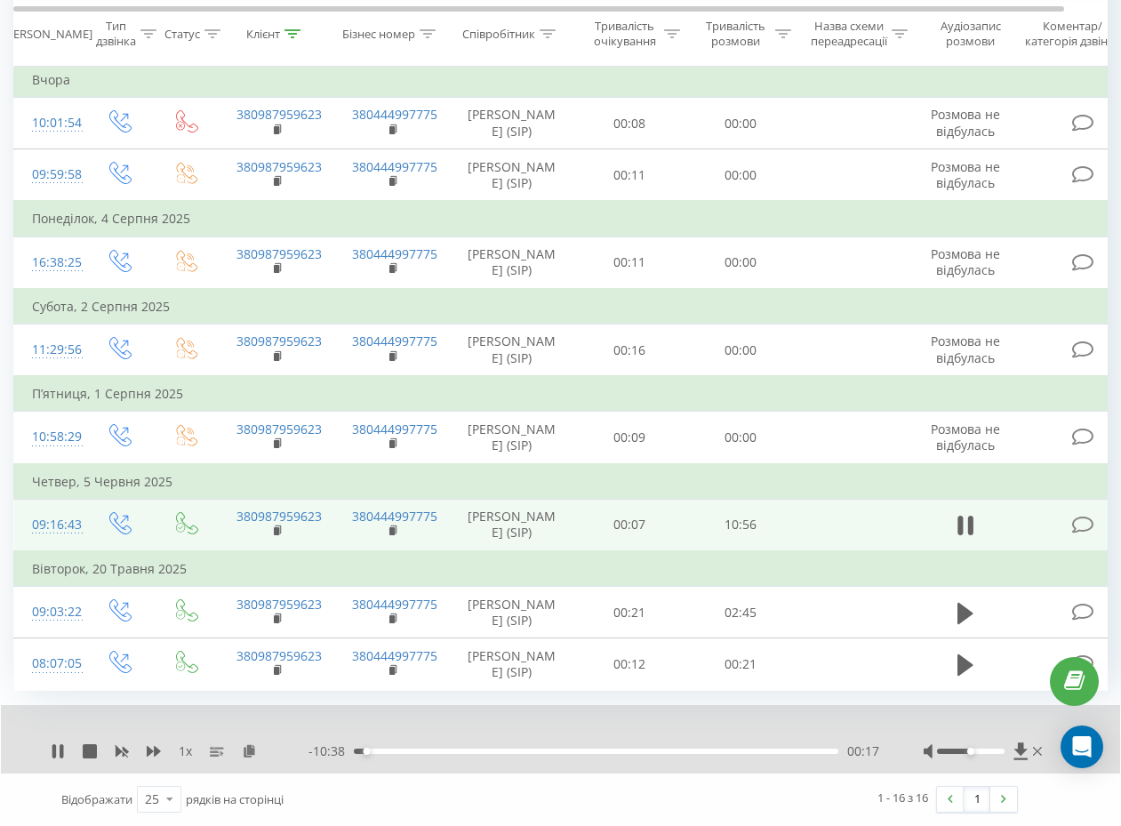
click at [78, 737] on div "1 x - 10:38 00:17 00:17" at bounding box center [560, 739] width 1119 height 68
click at [87, 749] on icon at bounding box center [90, 751] width 14 height 14
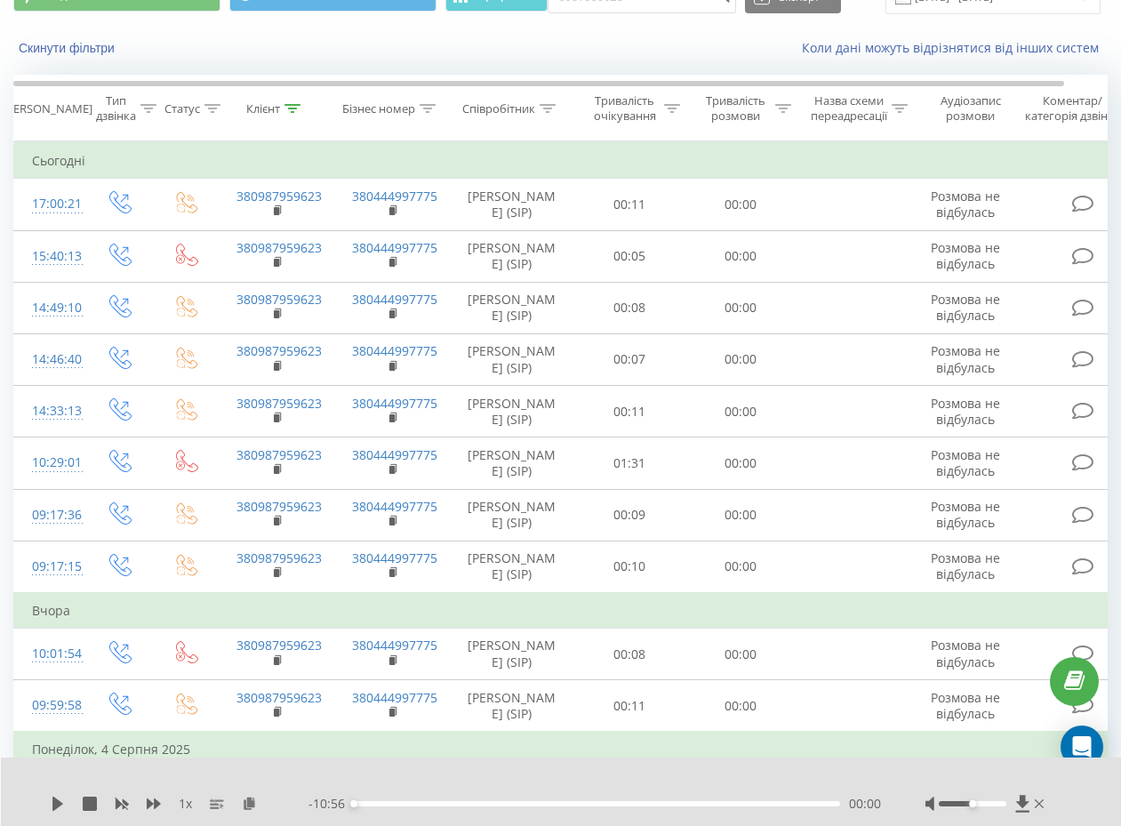
scroll to position [0, 0]
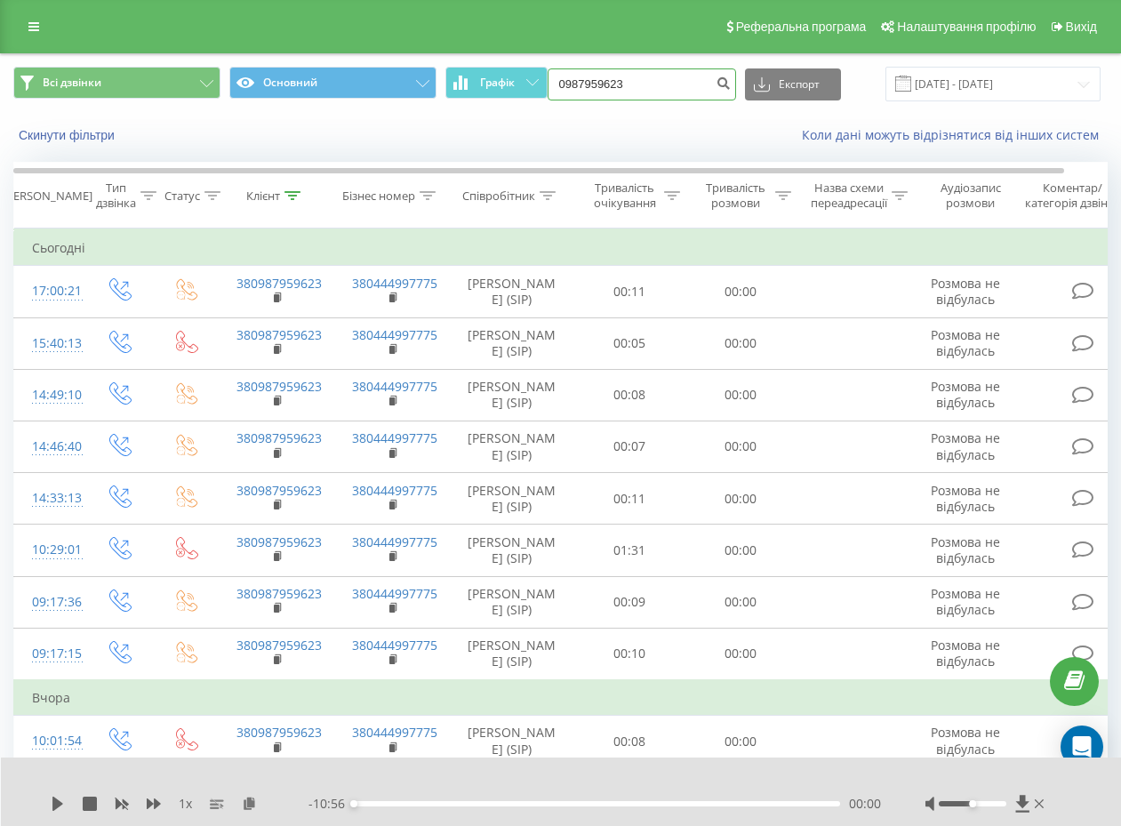
click at [638, 80] on input "0987959623" at bounding box center [642, 84] width 189 height 32
paste input "380663007520"
type input "380663007520"
click at [721, 86] on icon "submit" at bounding box center [724, 81] width 15 height 11
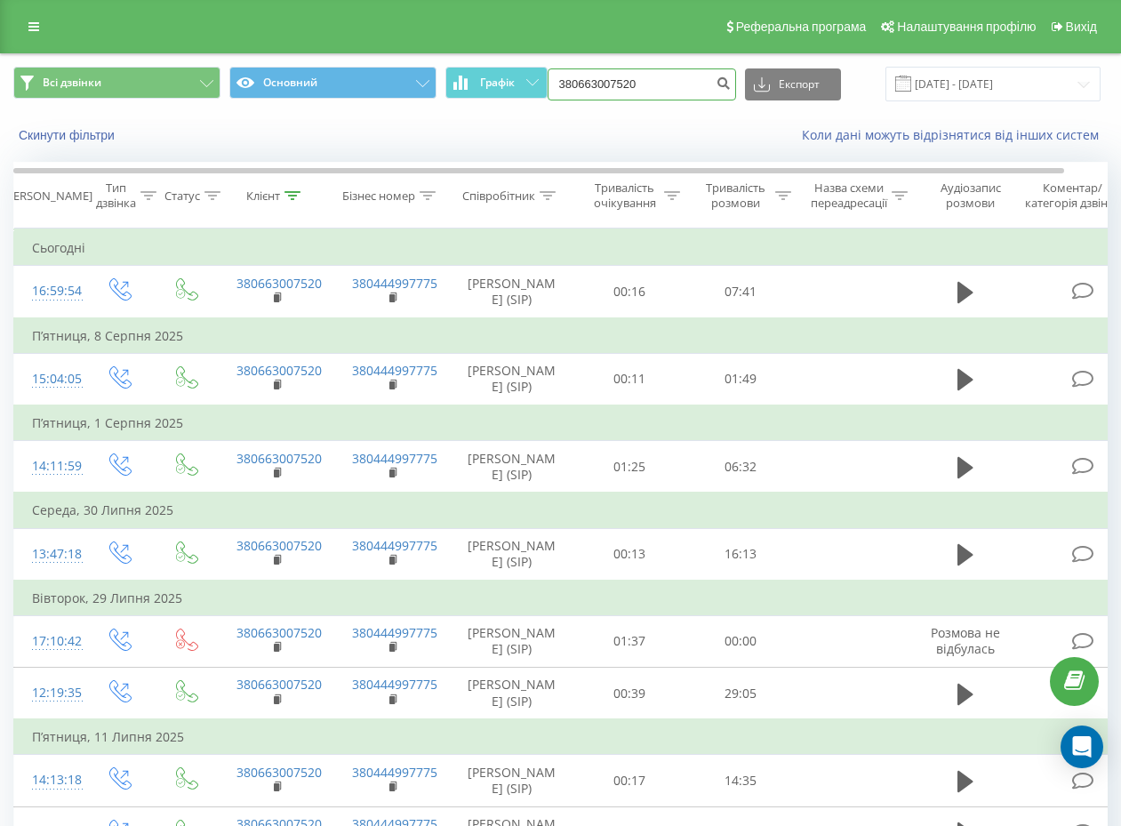
click at [667, 79] on input "380663007520" at bounding box center [642, 84] width 189 height 32
paste input "0987959623"
type input "0987959623"
click at [714, 78] on button "submit" at bounding box center [724, 84] width 24 height 32
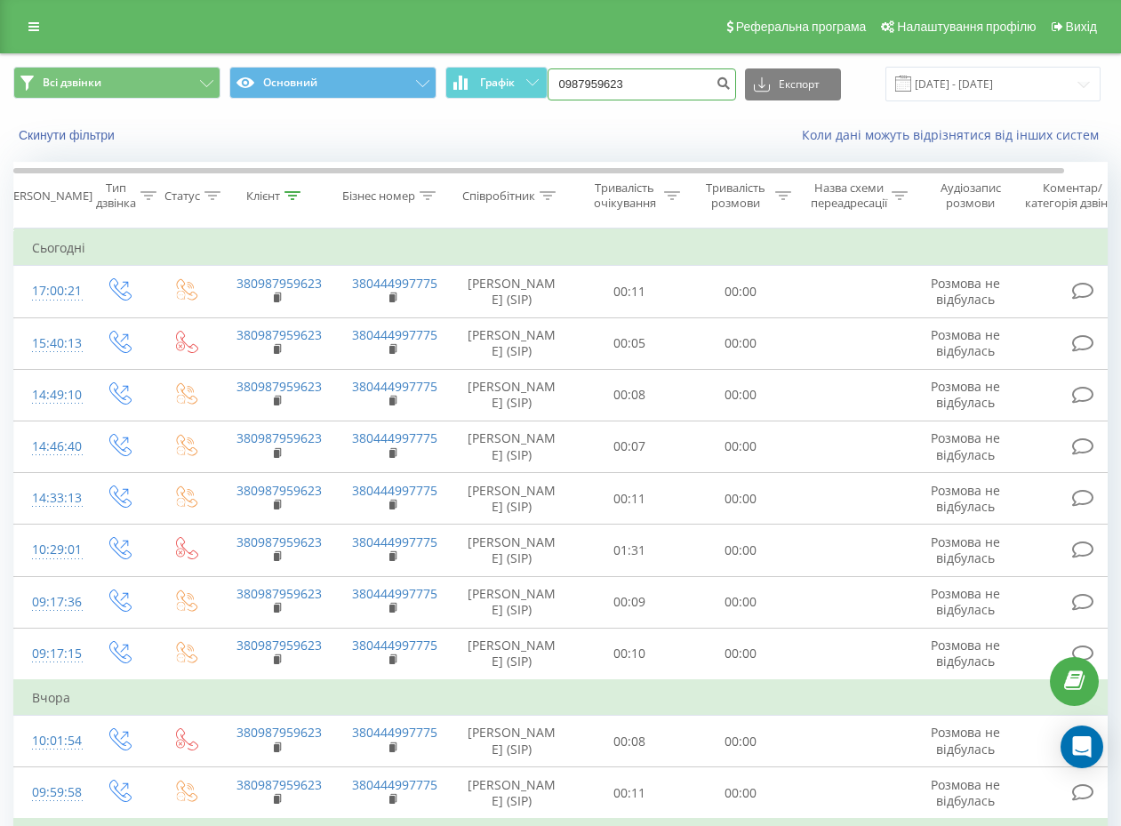
click at [638, 91] on input "0987959623" at bounding box center [642, 84] width 189 height 32
paste input "380687471921"
type input "380687471921"
click at [717, 93] on button "submit" at bounding box center [724, 84] width 24 height 32
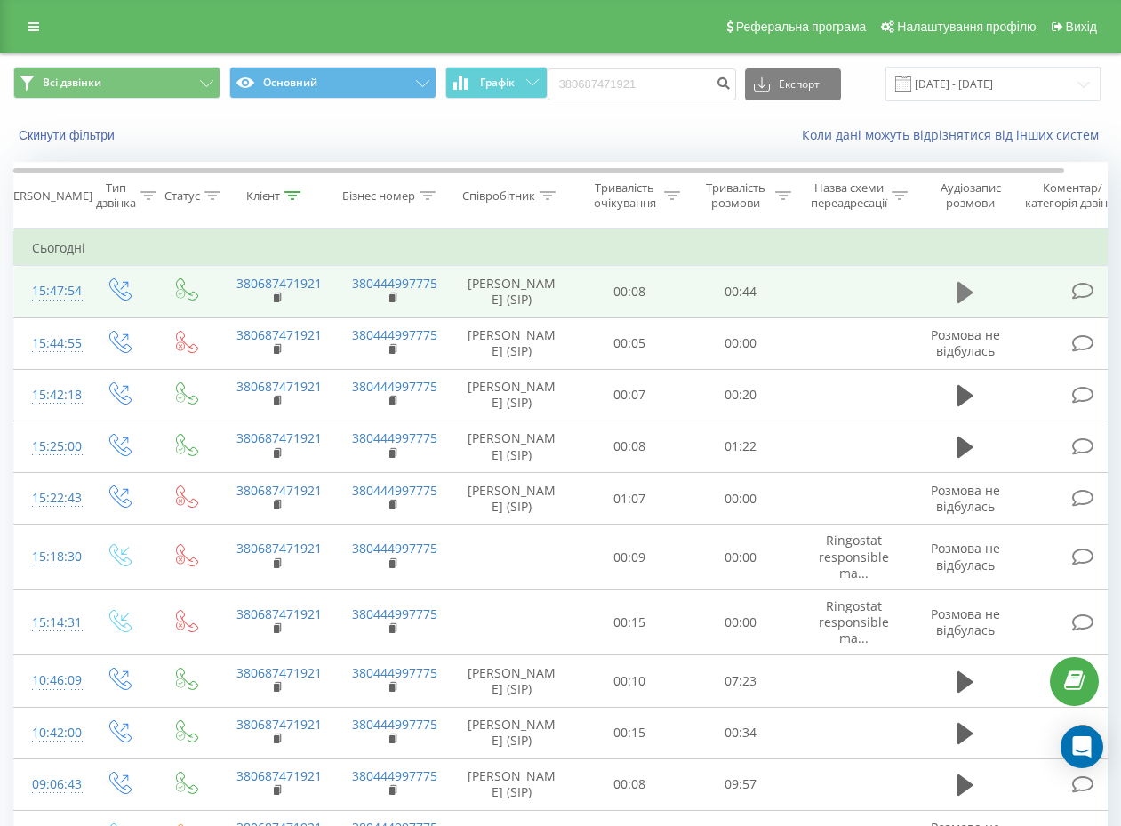
click at [972, 292] on icon at bounding box center [966, 292] width 16 height 25
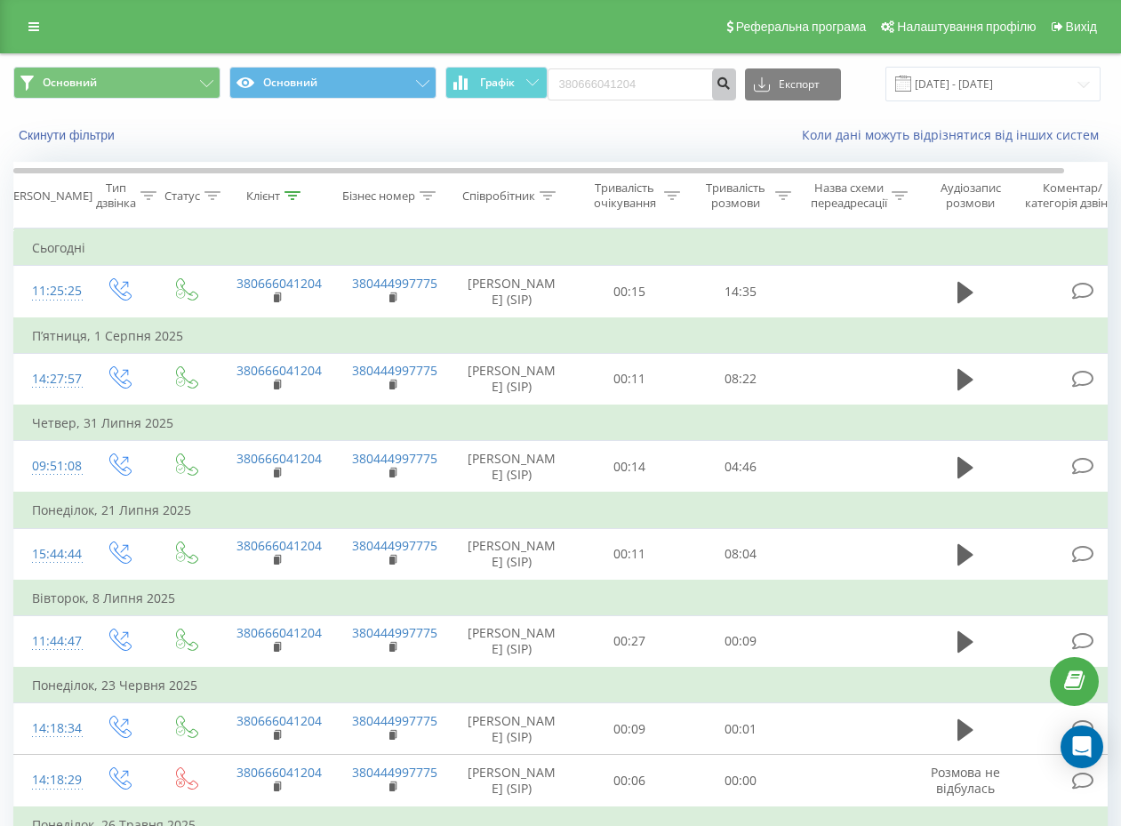
click at [723, 80] on icon "submit" at bounding box center [724, 81] width 15 height 11
click at [670, 100] on div "380666041204 Експорт .csv .xls .xlsx [DATE] - [DATE]" at bounding box center [824, 84] width 553 height 35
click at [653, 86] on input "380666041204" at bounding box center [642, 84] width 189 height 32
click at [659, 83] on input "380666041204" at bounding box center [642, 84] width 189 height 32
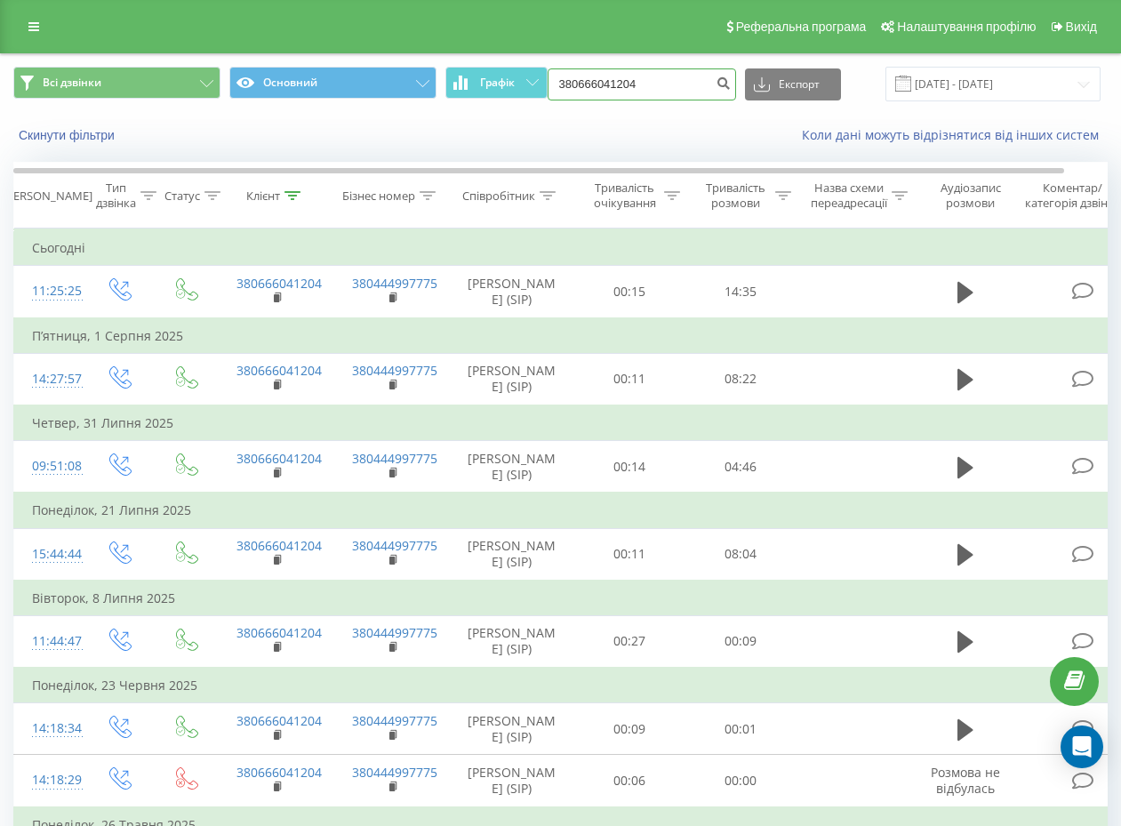
click at [659, 83] on input "380666041204" at bounding box center [642, 84] width 189 height 32
paste input "87471921"
type input "380687471921"
click at [718, 74] on button "submit" at bounding box center [724, 84] width 24 height 32
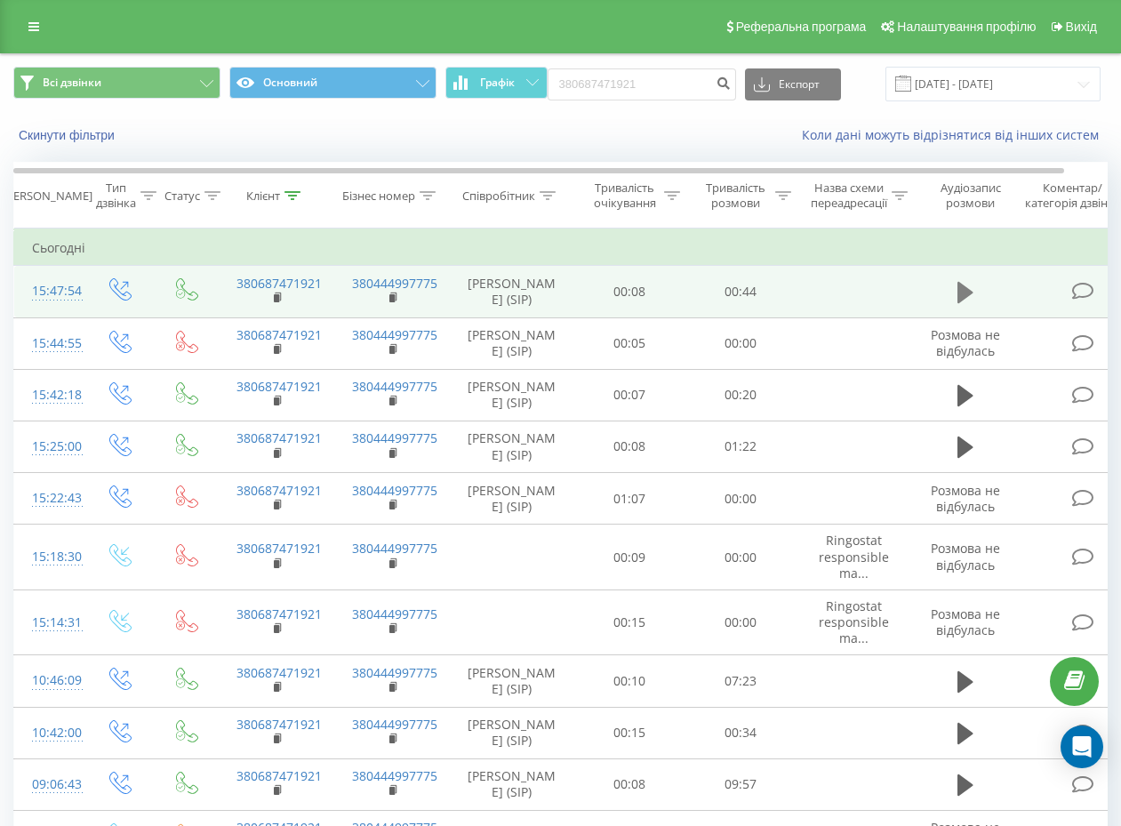
click at [960, 301] on icon at bounding box center [966, 292] width 16 height 21
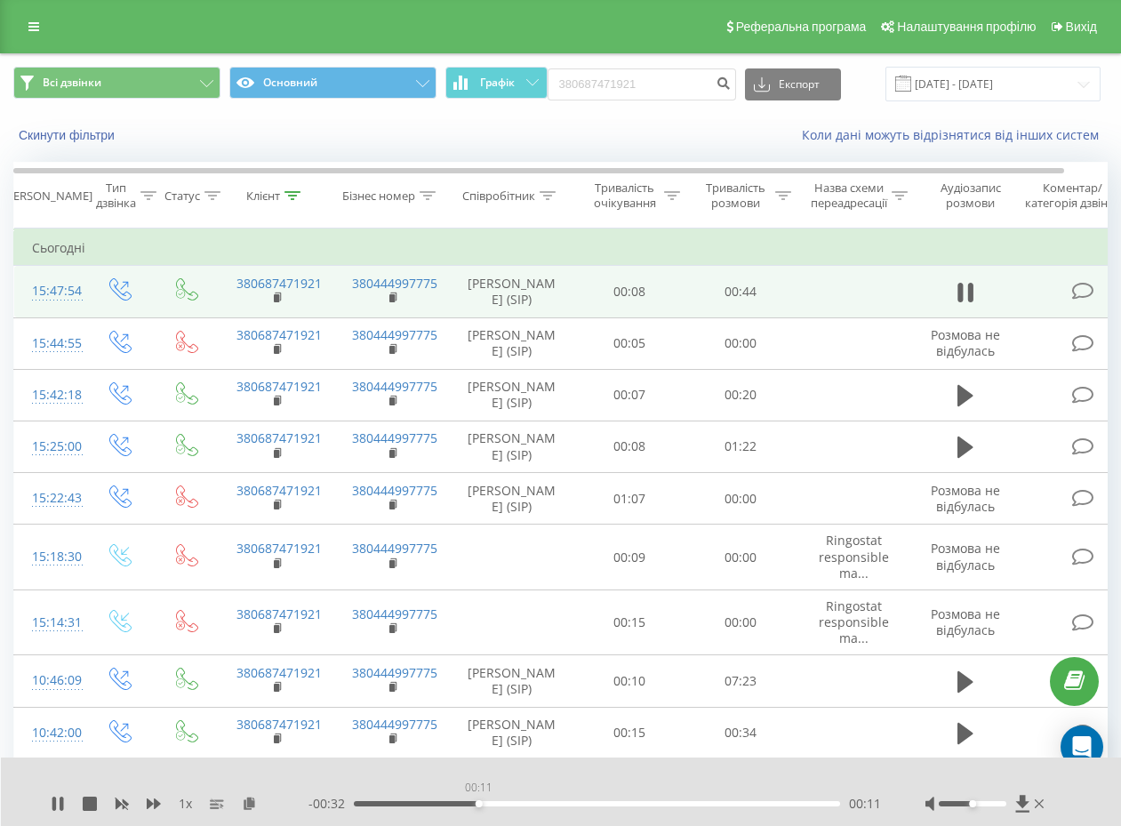
click at [478, 801] on div "00:11" at bounding box center [597, 803] width 486 height 5
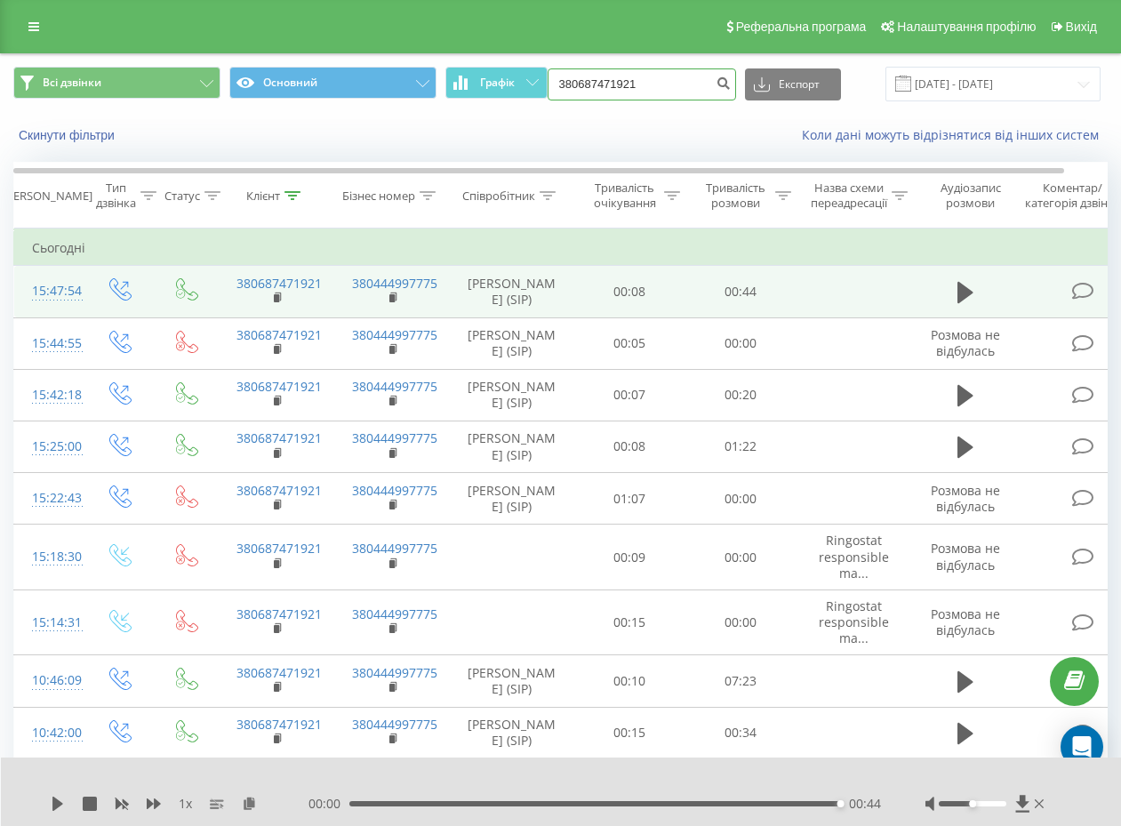
click at [632, 98] on input "380687471921" at bounding box center [642, 84] width 189 height 32
paste input "60480194"
type input "380660480194"
click at [714, 84] on button "submit" at bounding box center [724, 84] width 24 height 32
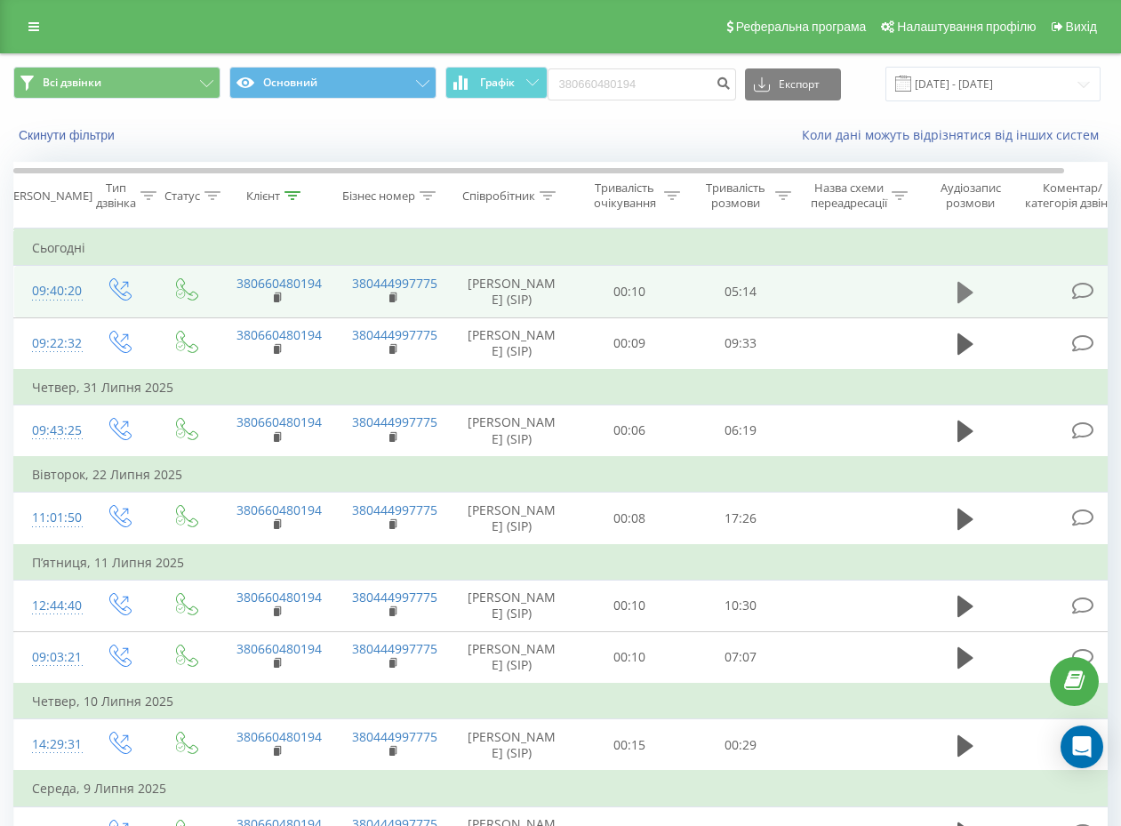
click at [974, 299] on button at bounding box center [965, 292] width 27 height 27
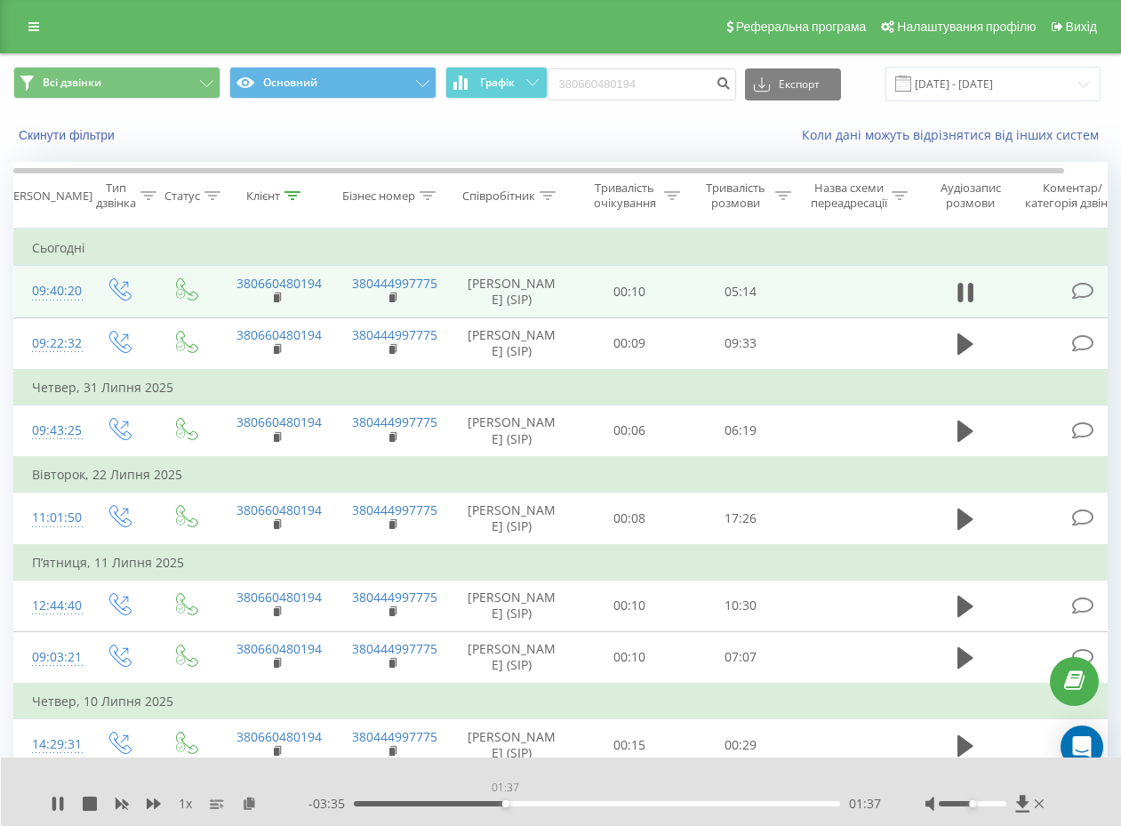
click at [505, 801] on div "01:37" at bounding box center [597, 803] width 486 height 5
click at [553, 803] on div "02:08" at bounding box center [597, 803] width 486 height 5
click at [677, 86] on input "380660480194" at bounding box center [642, 84] width 189 height 32
paste input "7324602"
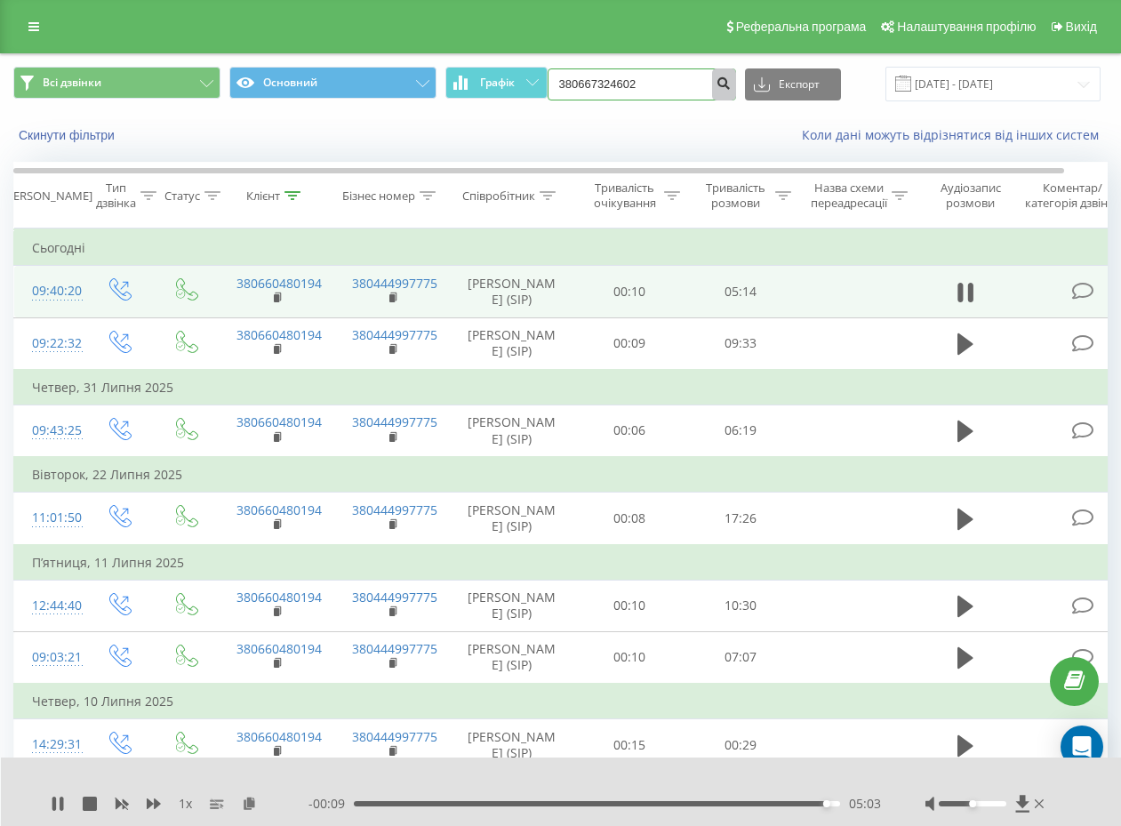
type input "380667324602"
click at [717, 79] on icon "submit" at bounding box center [724, 81] width 15 height 11
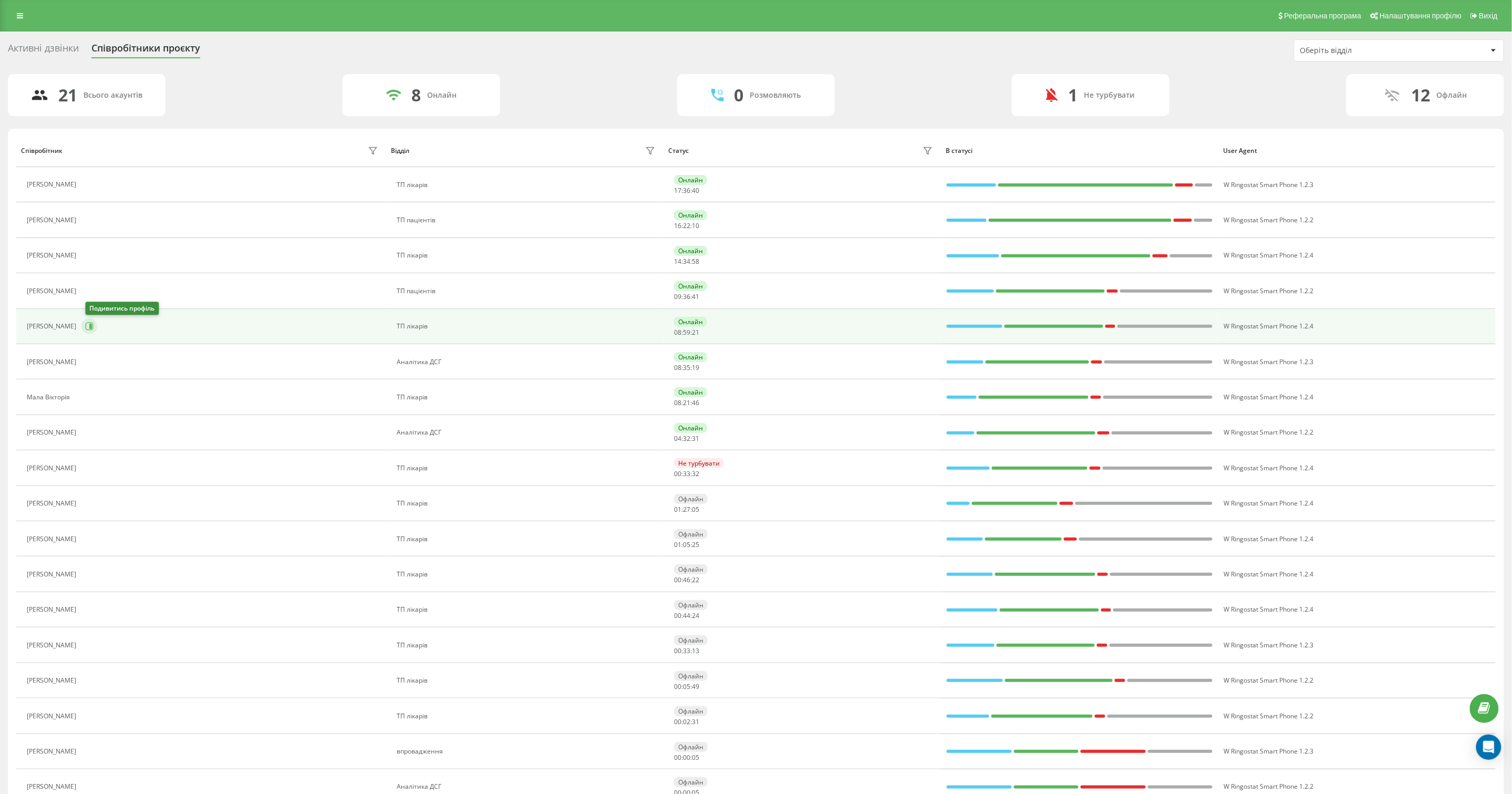
click at [90, 326] on icon at bounding box center [89, 326] width 8 height 8
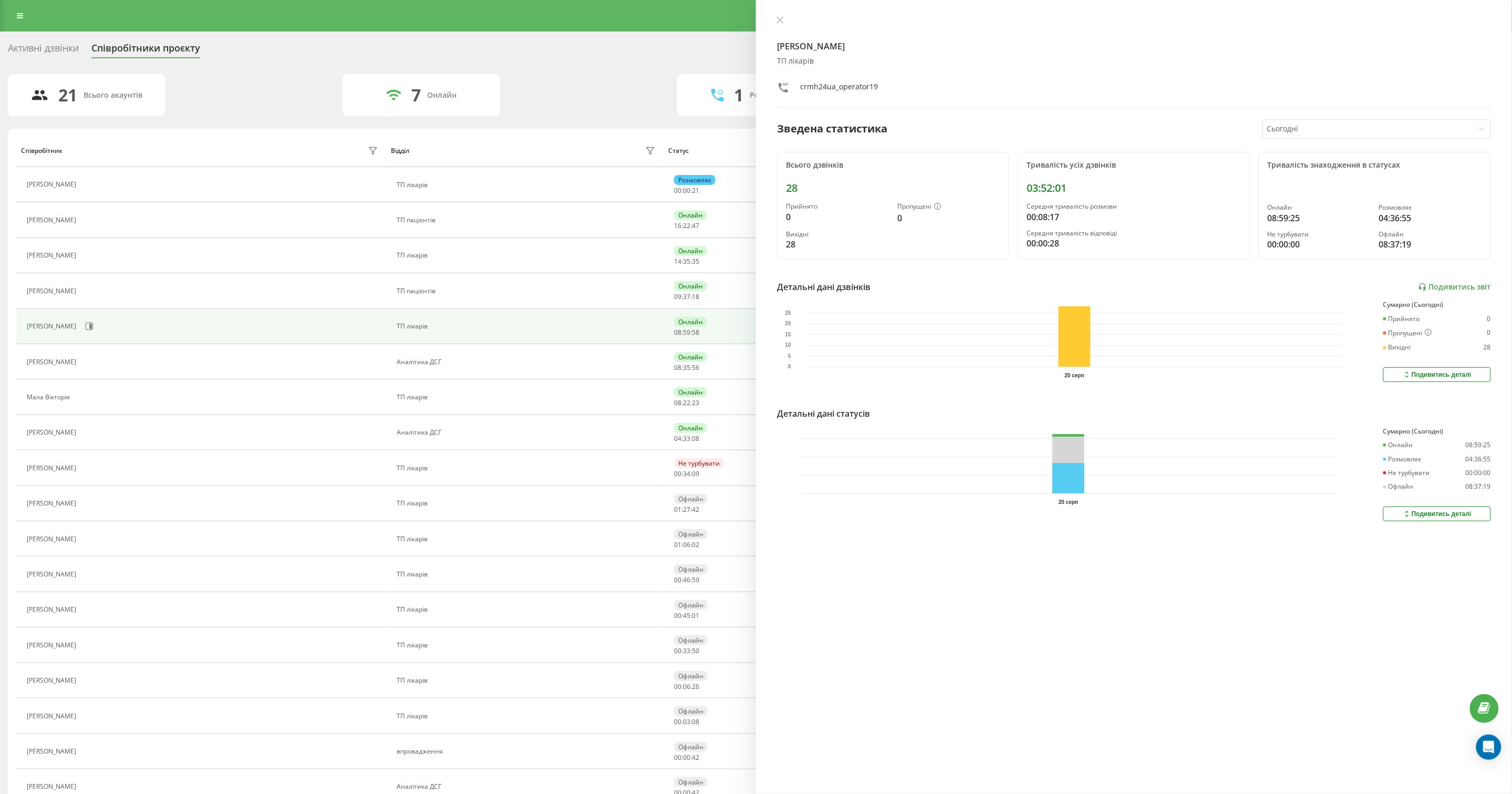
click at [1429, 515] on div "Подивитись деталі" at bounding box center [1437, 514] width 69 height 8
click at [778, 21] on icon at bounding box center [780, 20] width 7 height 7
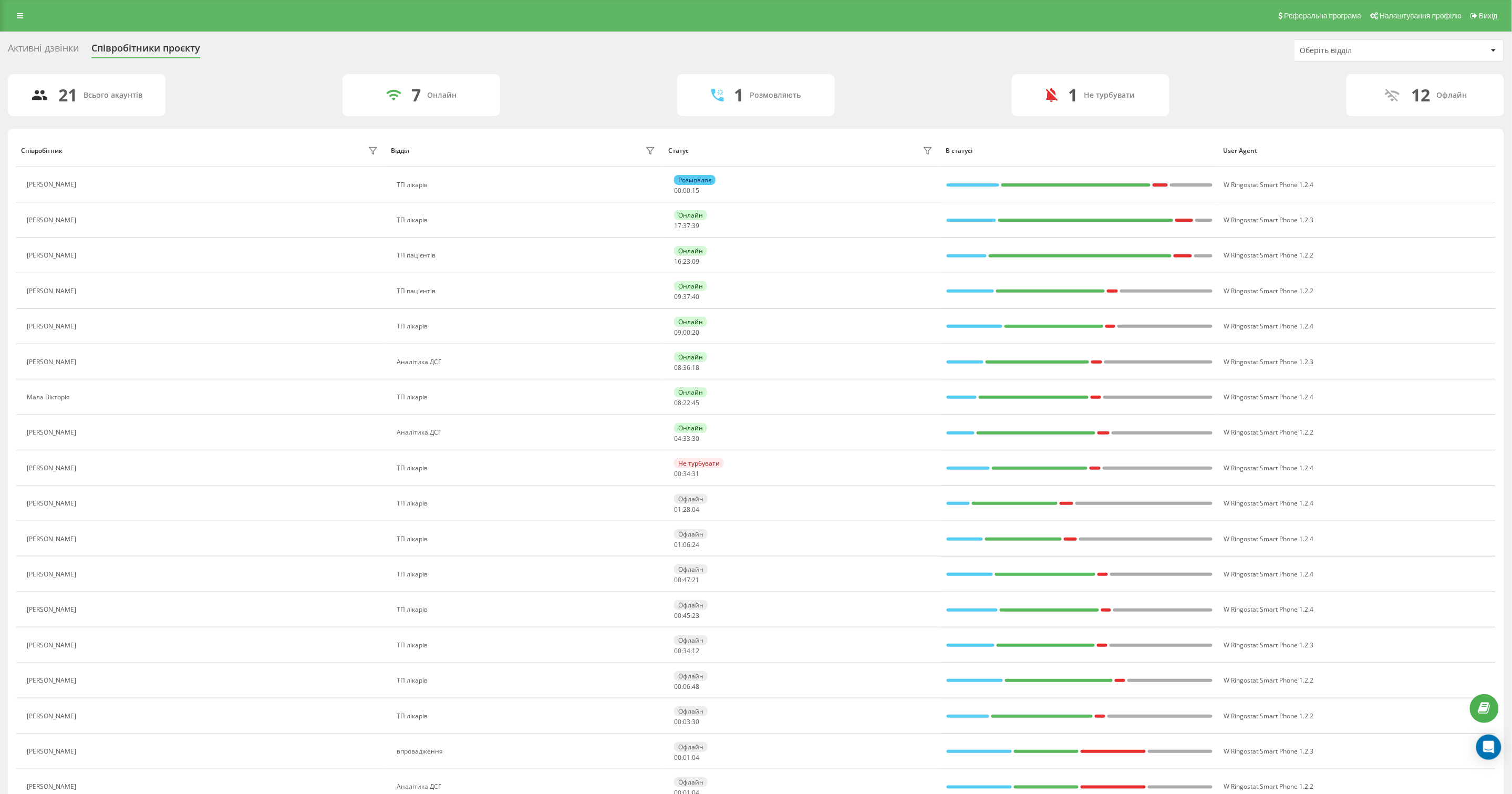
click at [49, 46] on div "Активні дзвінки" at bounding box center [43, 51] width 71 height 17
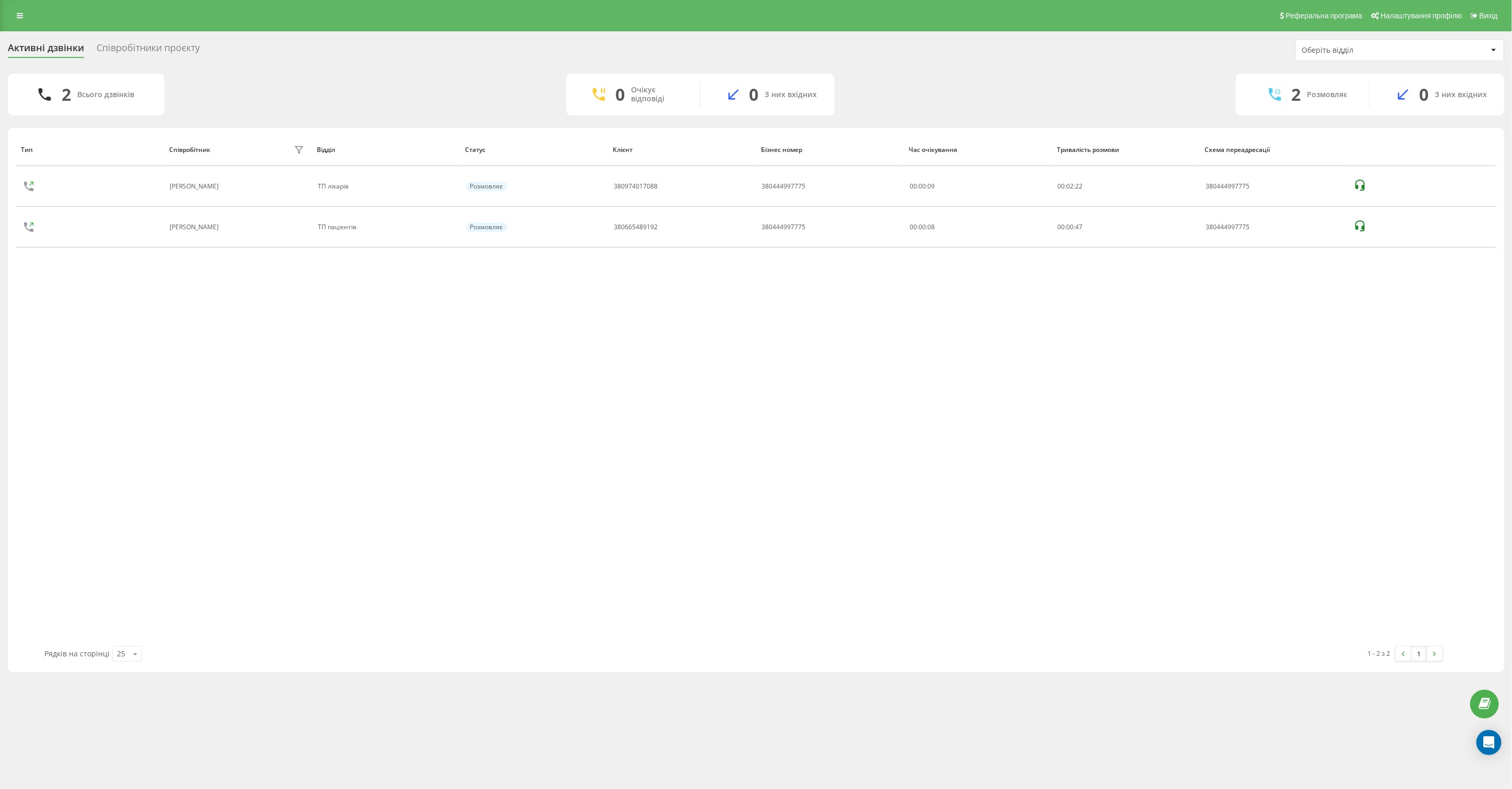
click at [1189, 740] on div "Реферальна програма Налаштування профілю Вихід Активні дзвінки Співробітники пр…" at bounding box center [756, 394] width 1512 height 789
